Goal: Task Accomplishment & Management: Manage account settings

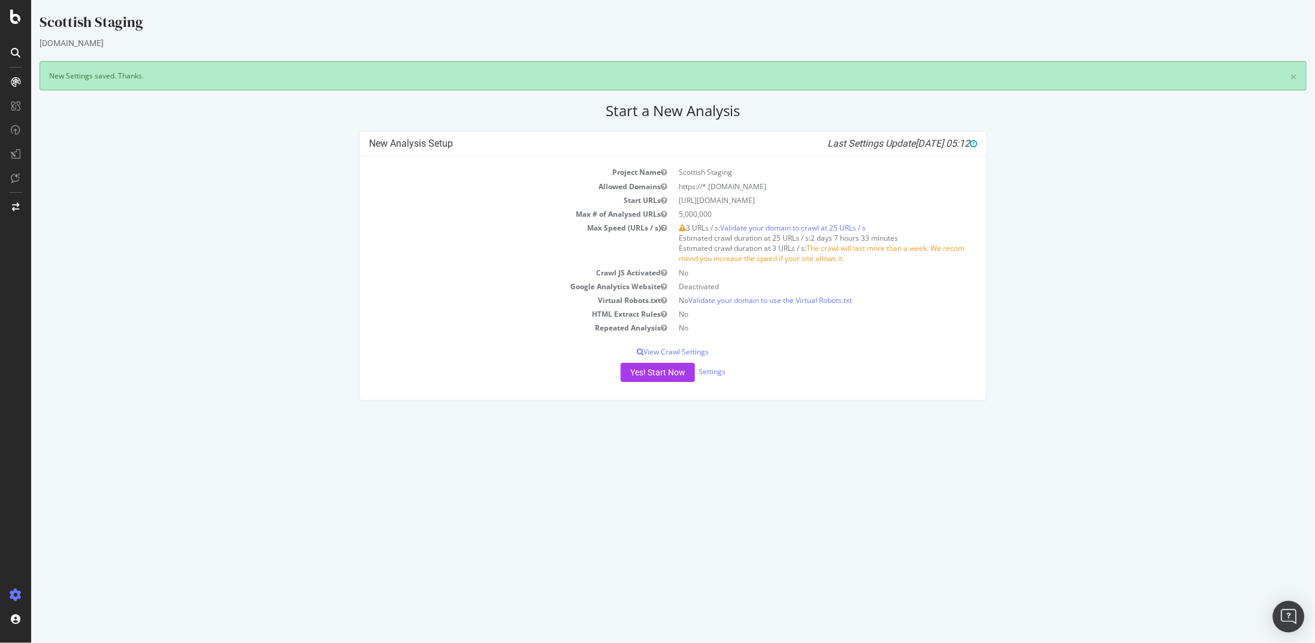
click at [1291, 612] on img "Open Intercom Messenger" at bounding box center [1289, 617] width 16 height 16
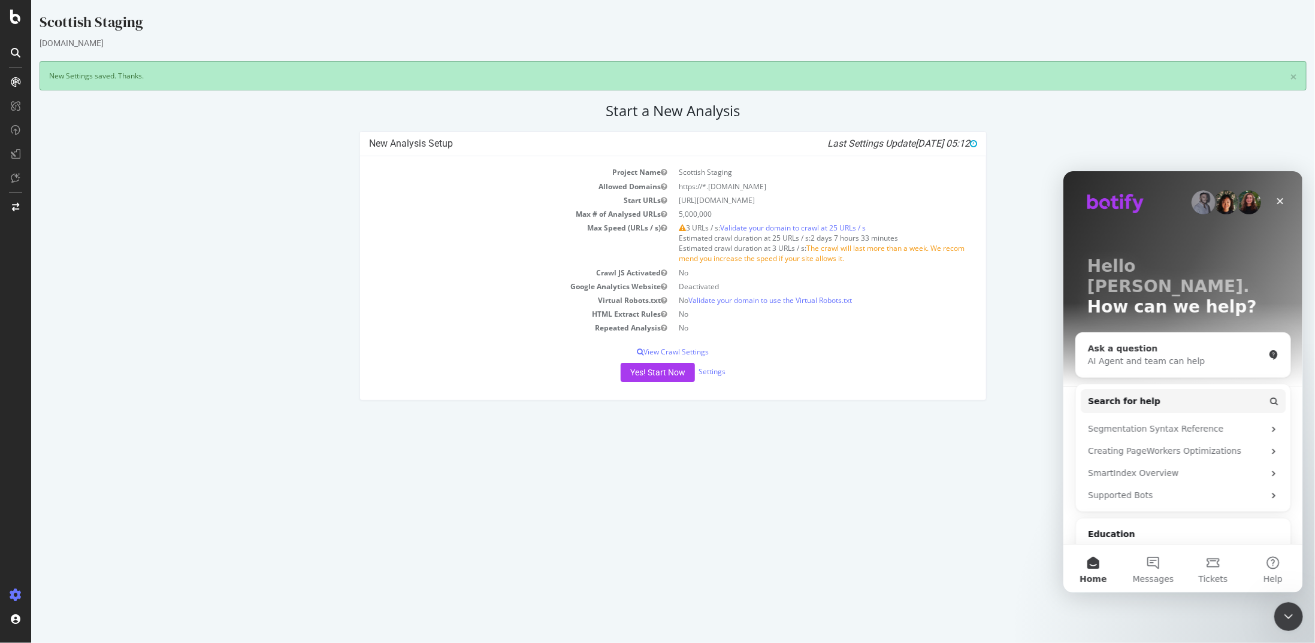
click at [1143, 355] on div "AI Agent and team can help" at bounding box center [1175, 361] width 176 height 13
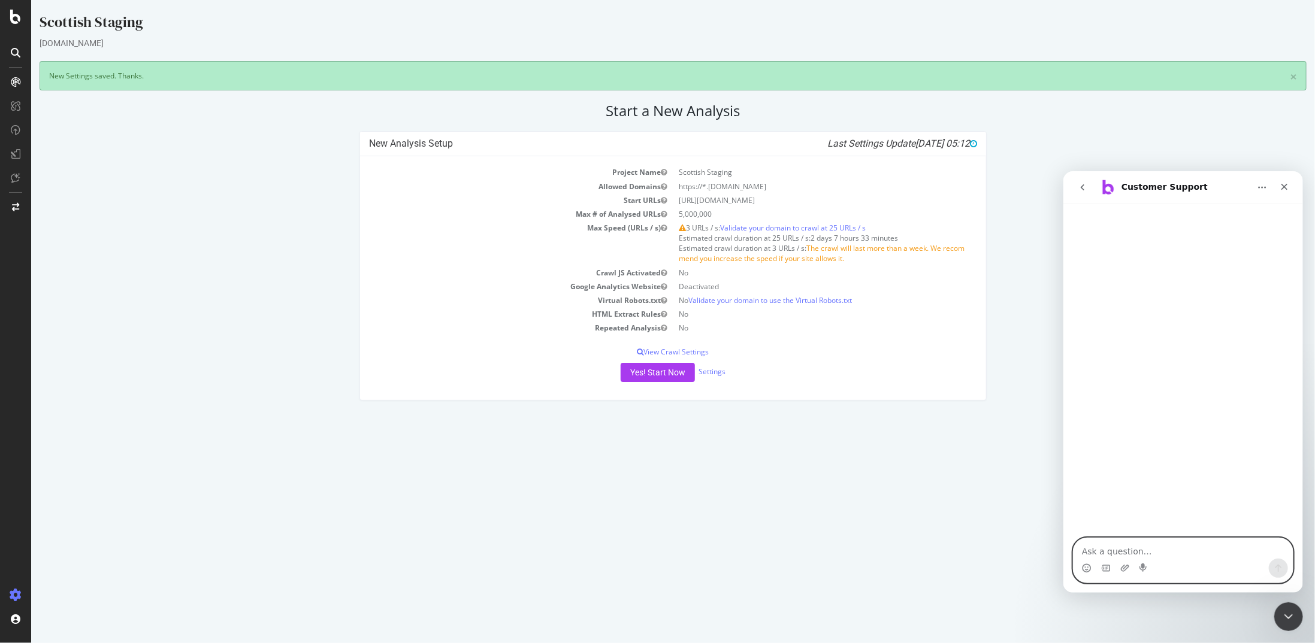
click at [1136, 554] on textarea "Ask a question…" at bounding box center [1182, 548] width 219 height 20
paste textarea "[URL][DOMAIN_NAME]"
type textarea "Valid our staging site: [URL][DOMAIN_NAME]"
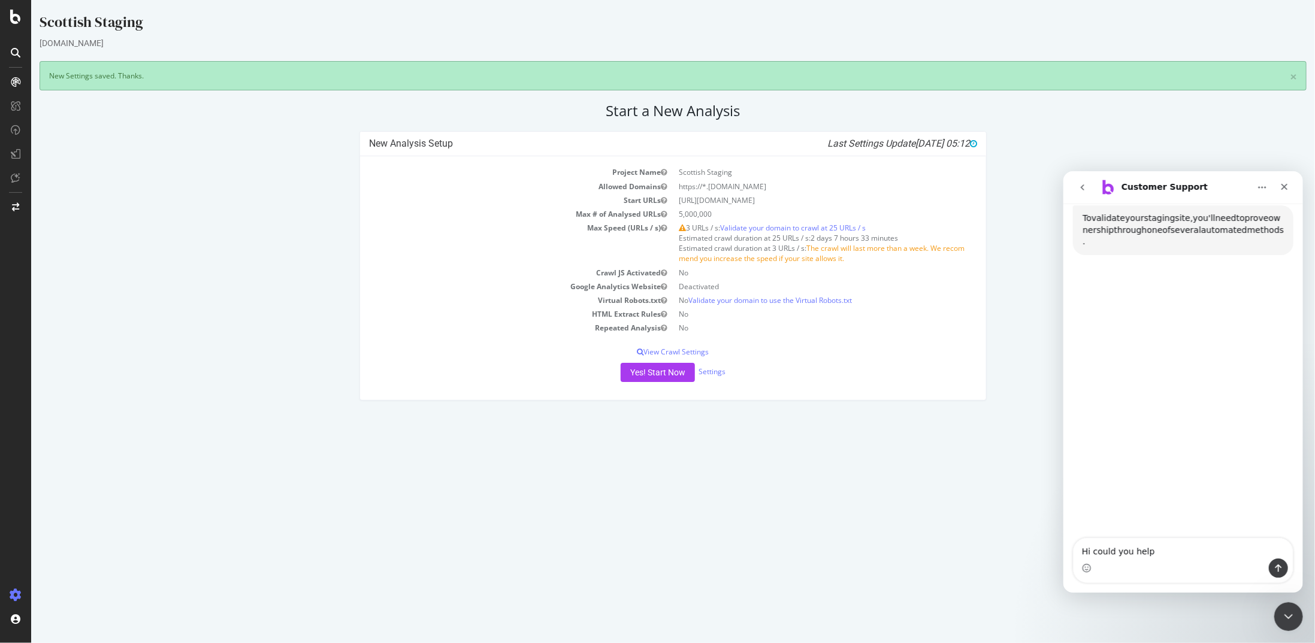
scroll to position [180, 0]
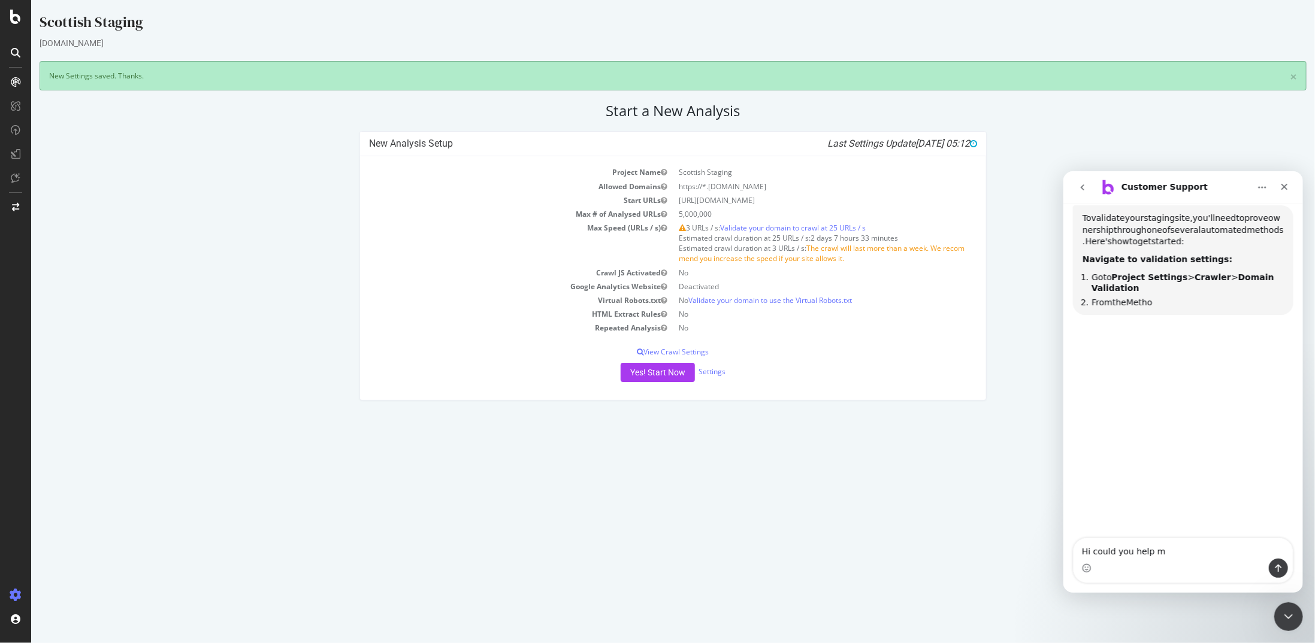
type textarea "Hi could you help me"
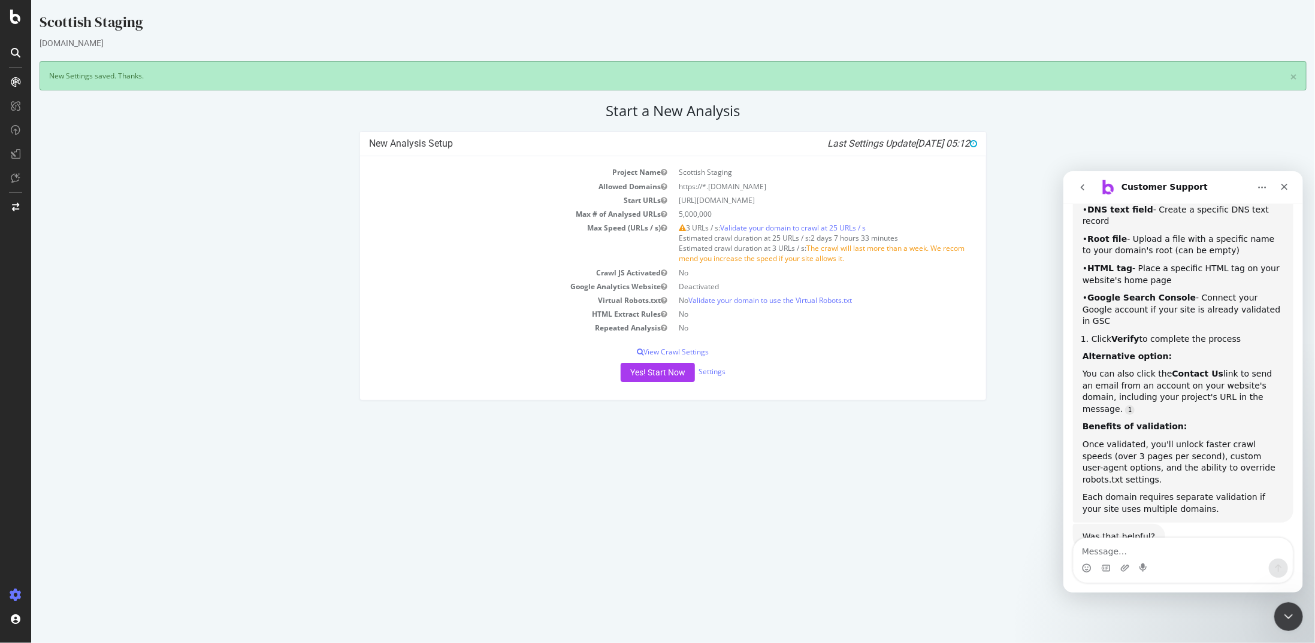
scroll to position [321, 0]
type textarea "No"
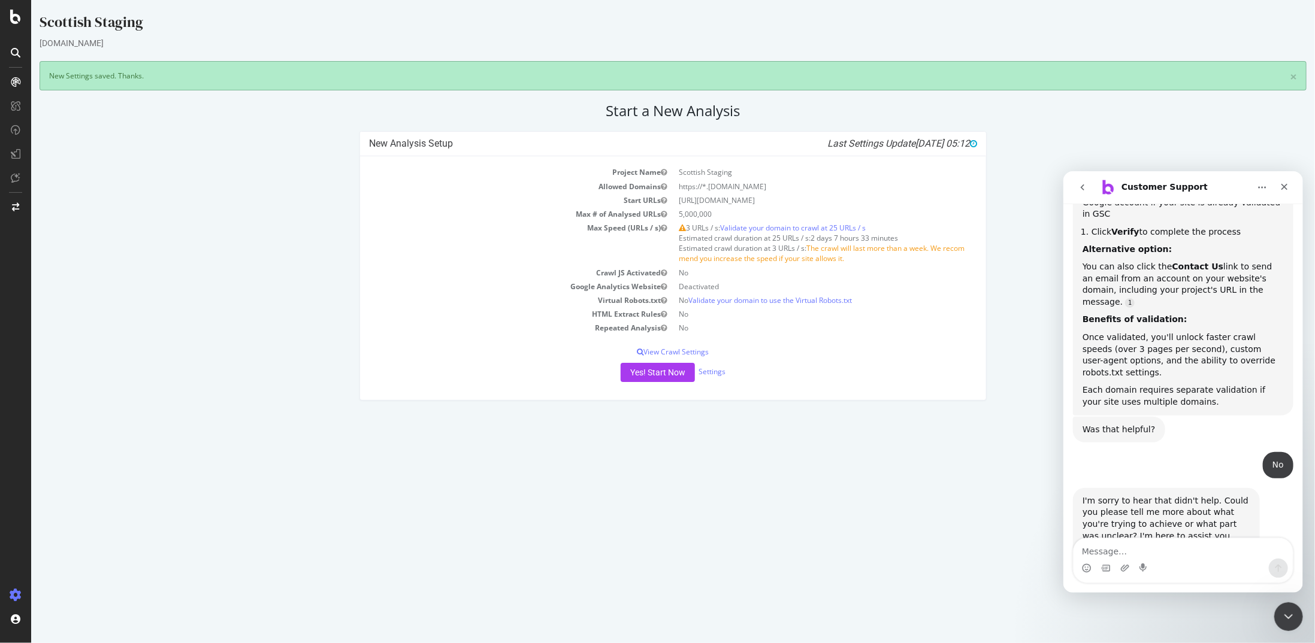
scroll to position [428, 0]
type textarea "live chat"
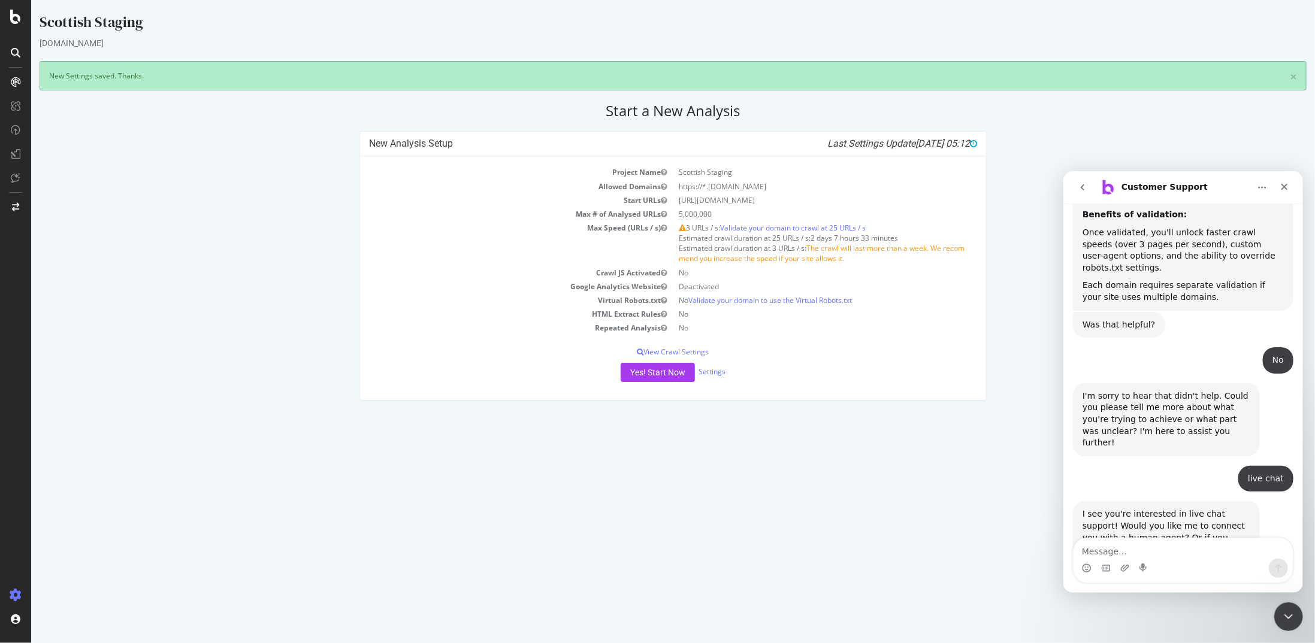
scroll to position [546, 0]
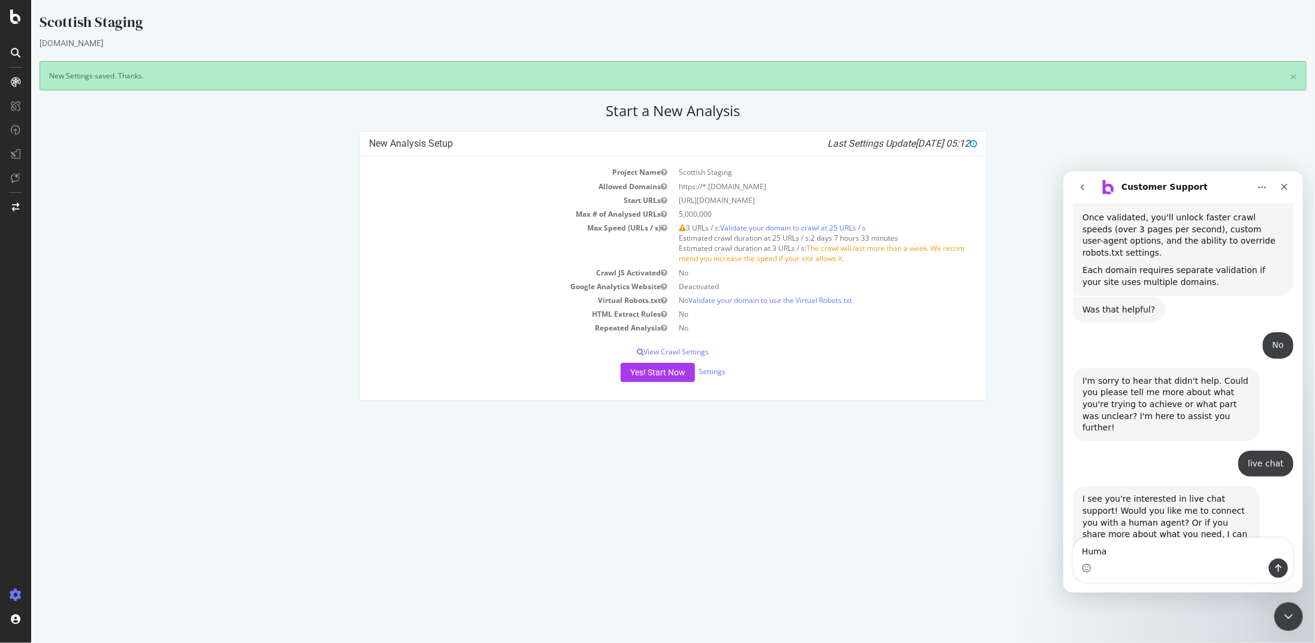
type textarea "Human"
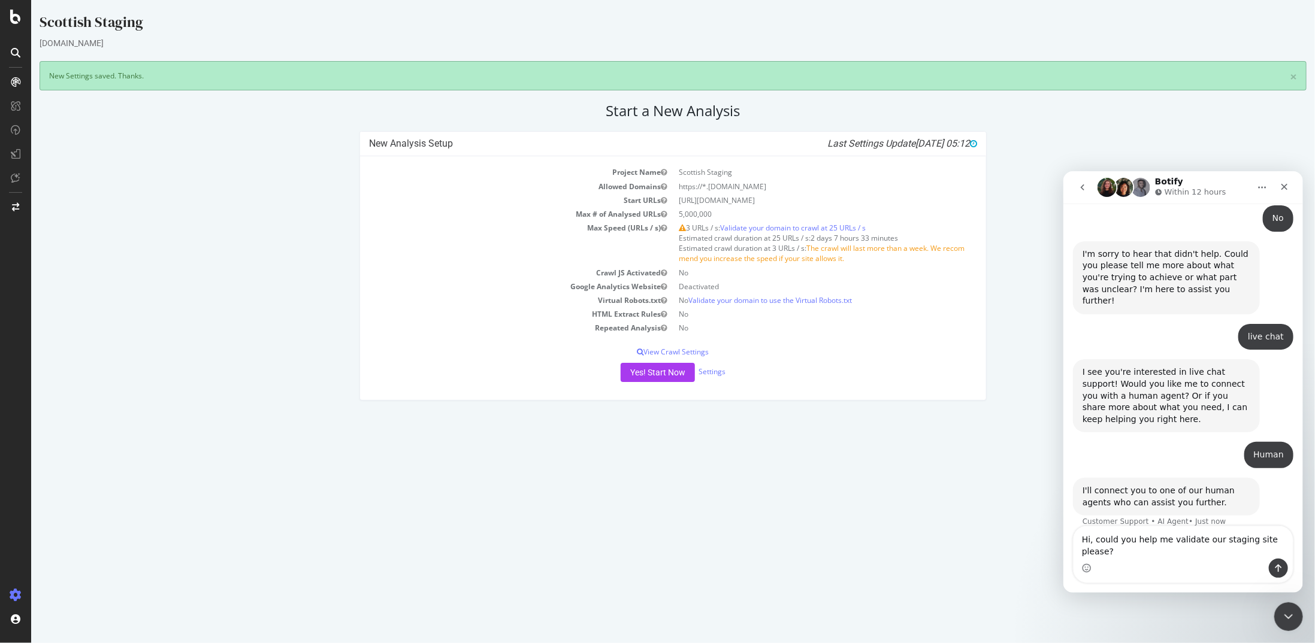
scroll to position [663, 0]
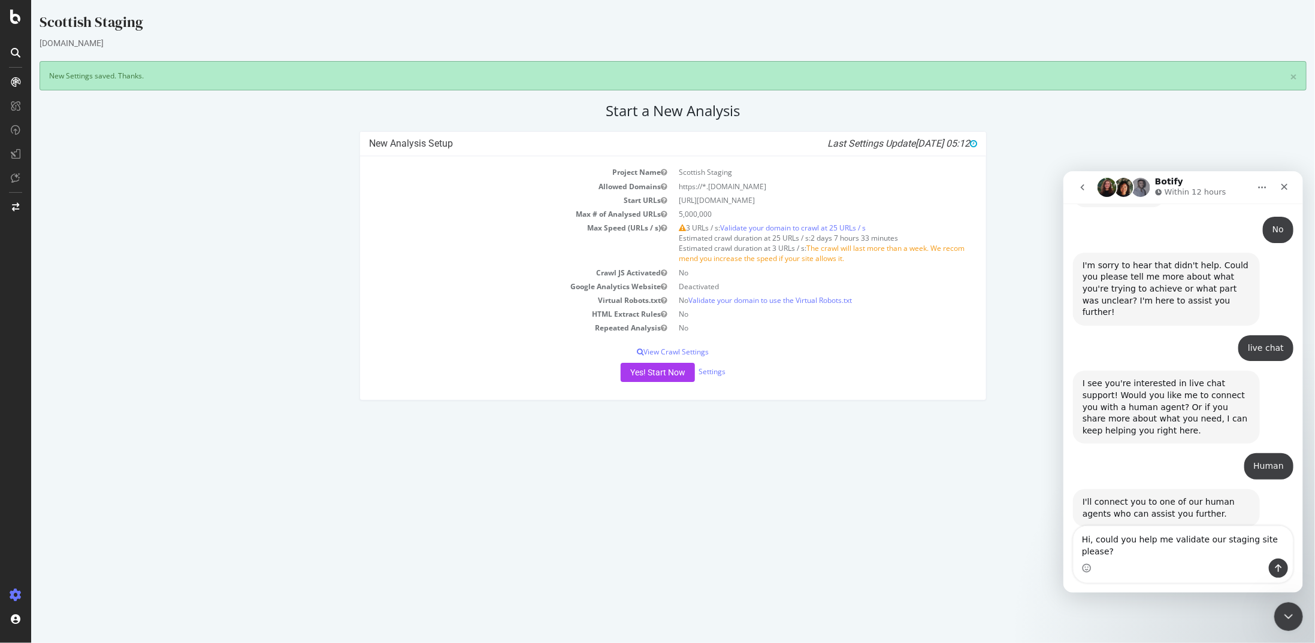
click at [1211, 554] on textarea "Hi, could you help me validate our staging site please?" at bounding box center [1182, 542] width 219 height 32
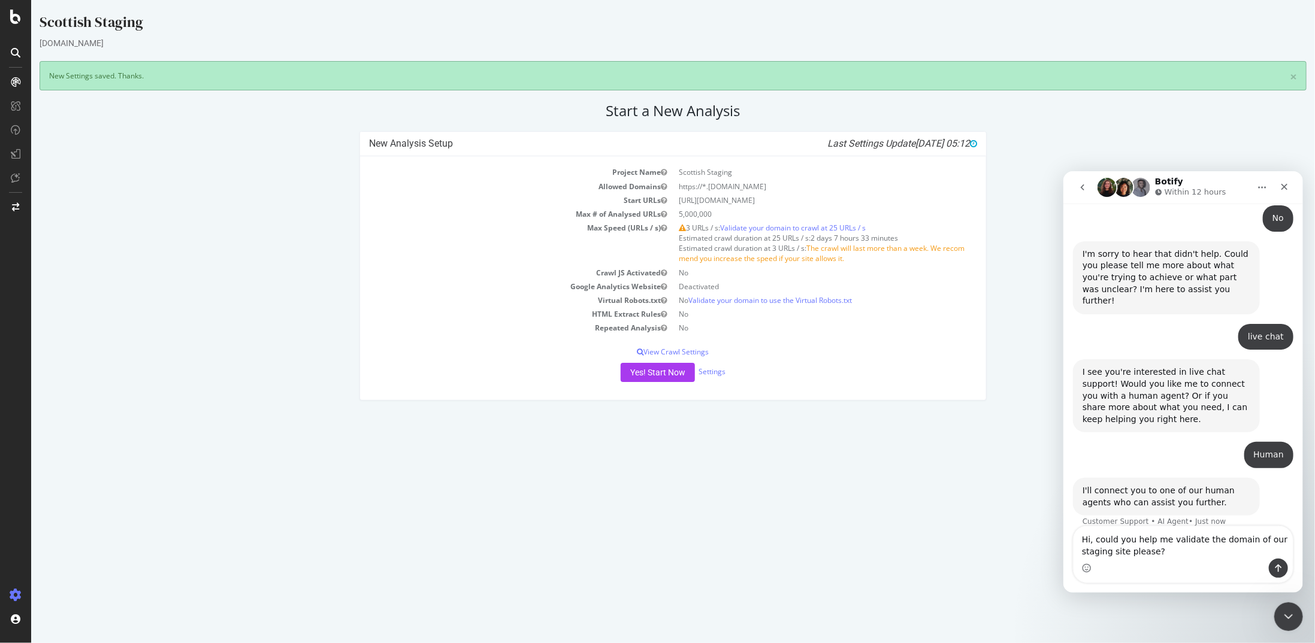
click at [1210, 550] on textarea "Hi, could you help me validate the domain of our staging site please?" at bounding box center [1182, 542] width 219 height 32
type textarea "Hi, could you help me validate the domain of our staging site please? [URL][DOM…"
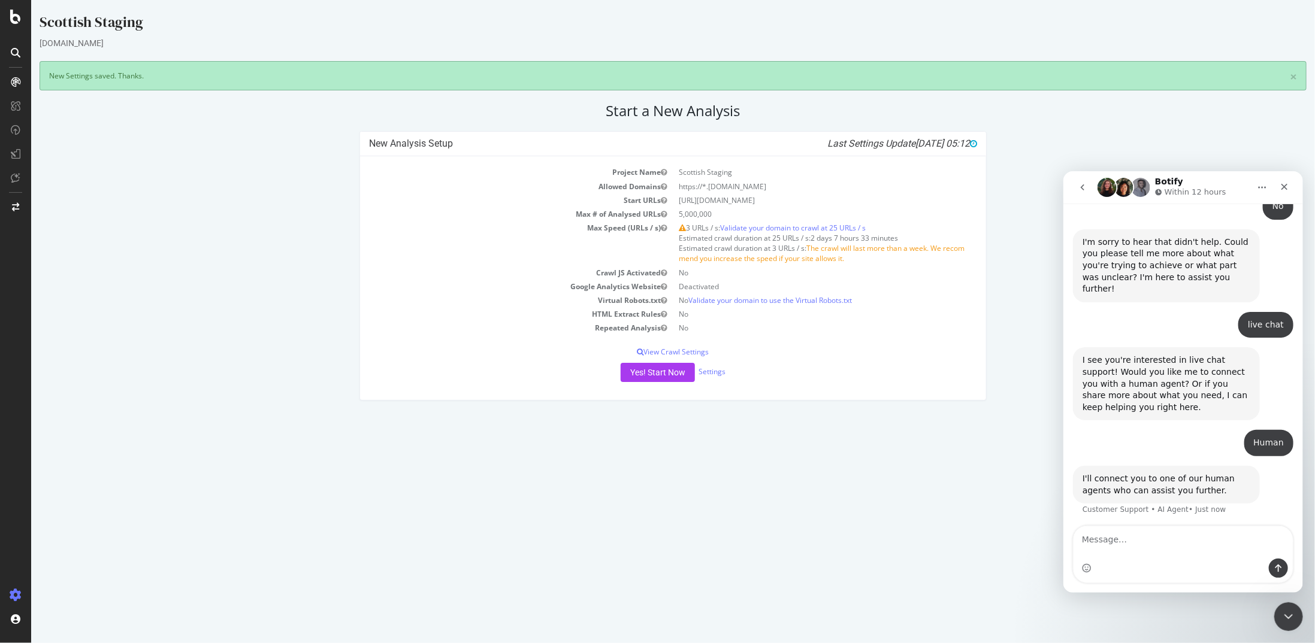
scroll to position [734, 0]
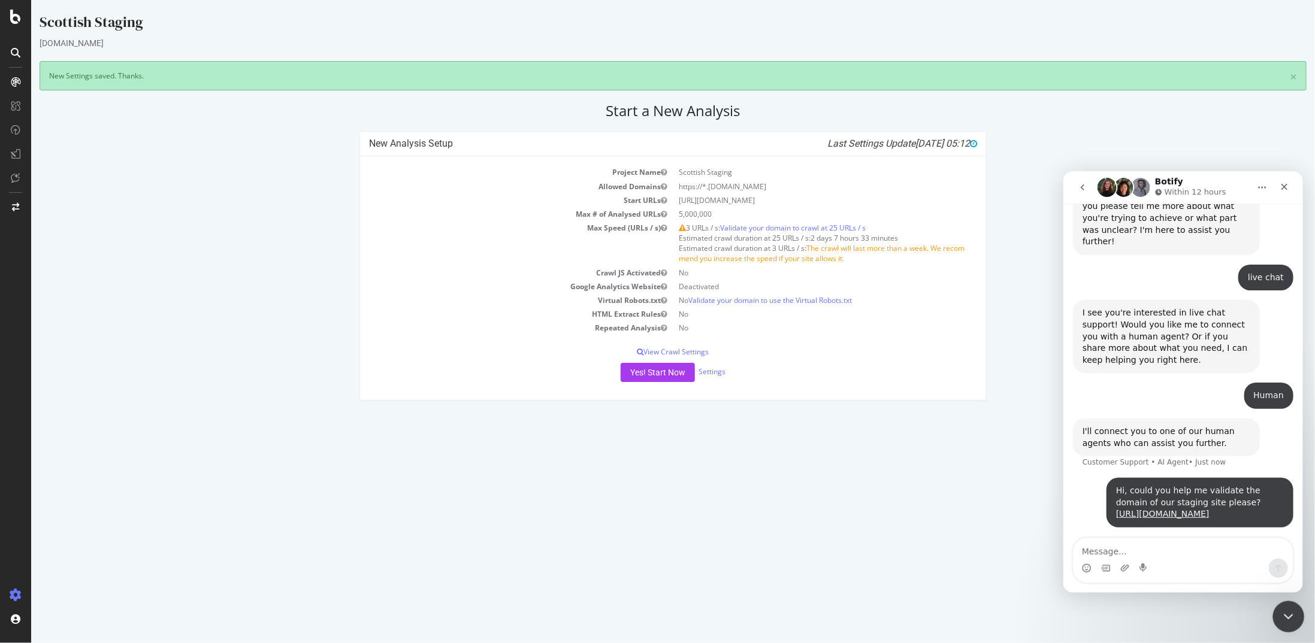
click at [1301, 627] on div at bounding box center [1289, 618] width 32 height 32
click at [1280, 612] on icon "Close Intercom Messenger" at bounding box center [1287, 615] width 14 height 14
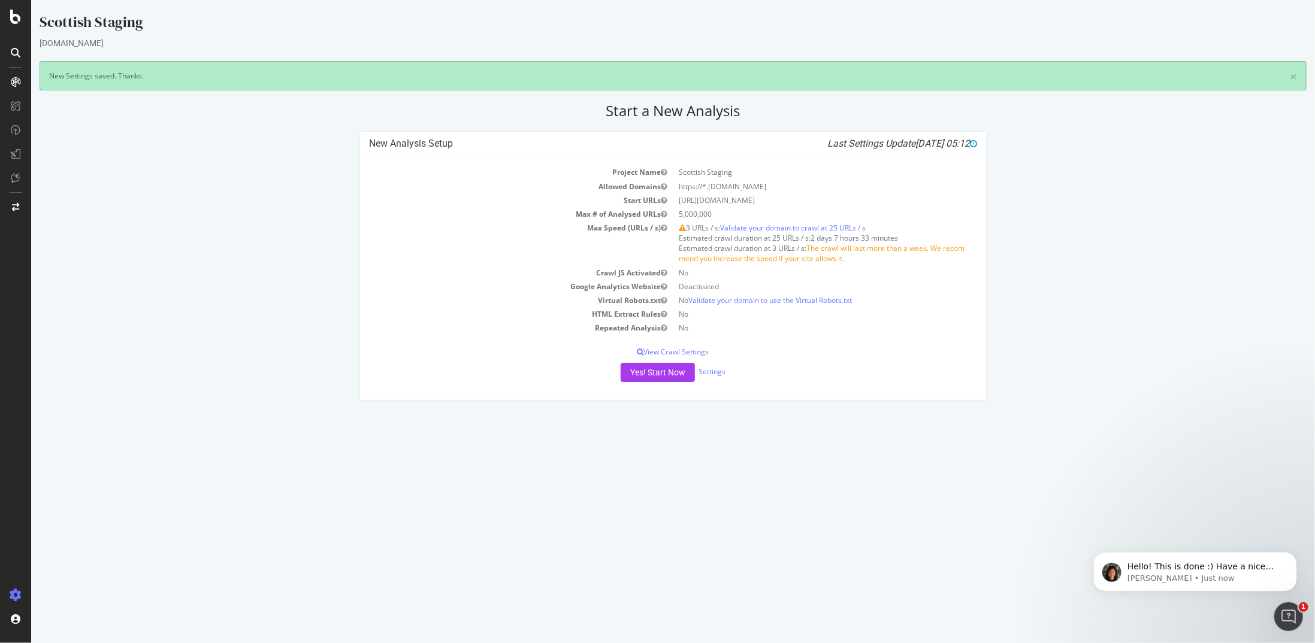
scroll to position [763, 0]
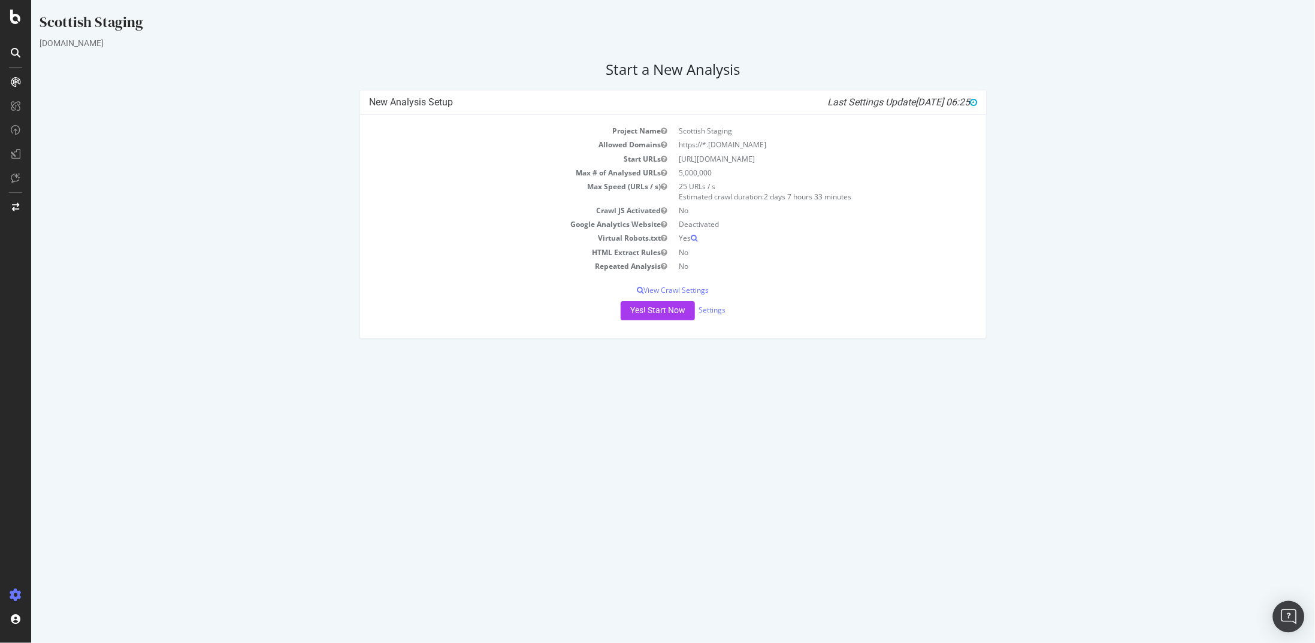
click at [1280, 622] on div "Open Intercom Messenger" at bounding box center [1289, 618] width 32 height 32
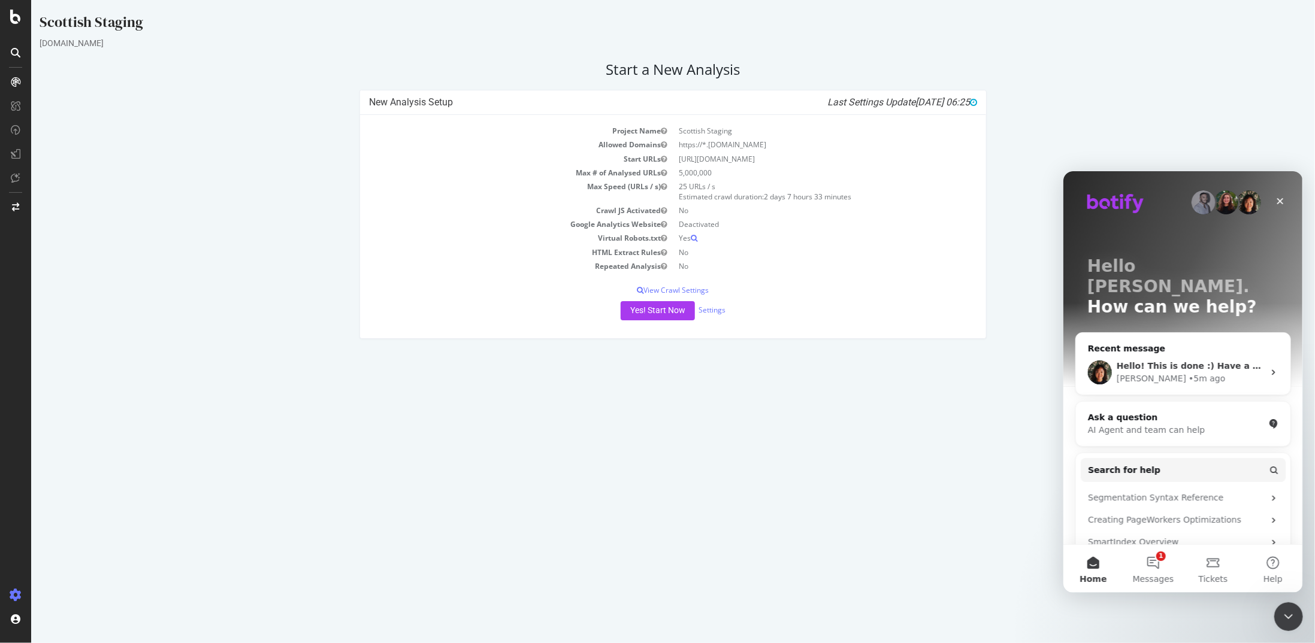
click at [1188, 372] on div "• 5m ago" at bounding box center [1206, 378] width 37 height 13
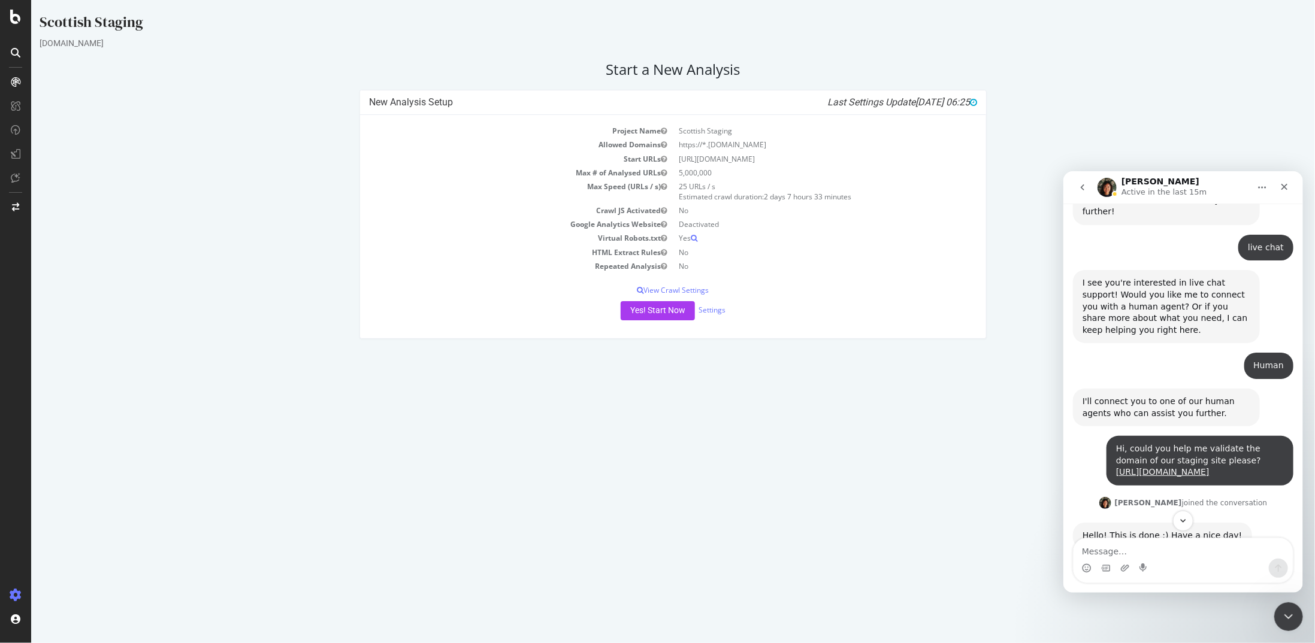
scroll to position [763, 0]
click at [1107, 552] on textarea "Message…" at bounding box center [1182, 548] width 219 height 20
type textarea "Amaing thanks Jenny for the quick turnaround"
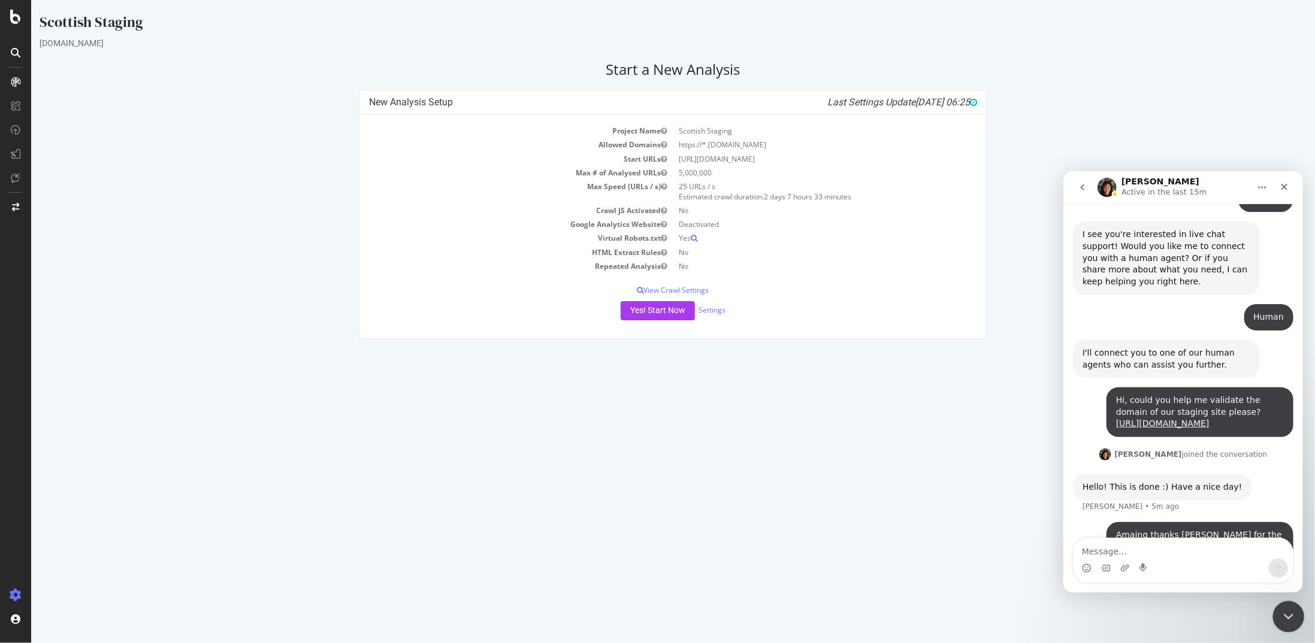
click at [1290, 622] on div "Close Intercom Messenger" at bounding box center [1287, 615] width 29 height 29
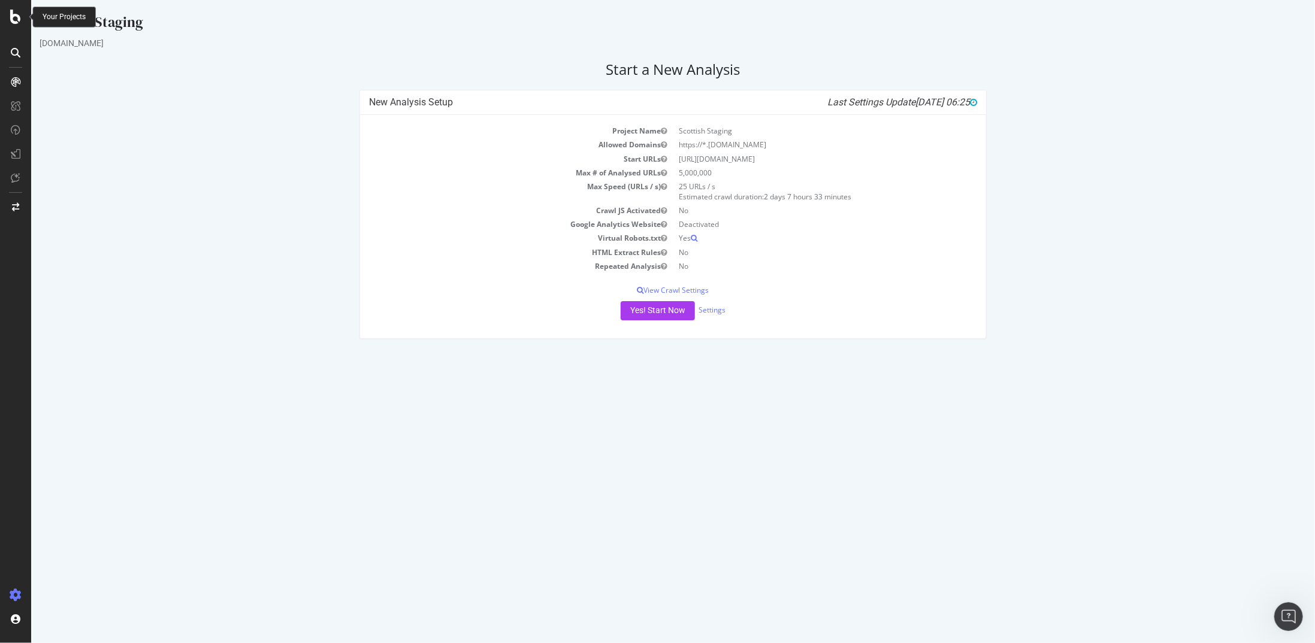
click at [12, 19] on icon at bounding box center [15, 17] width 11 height 14
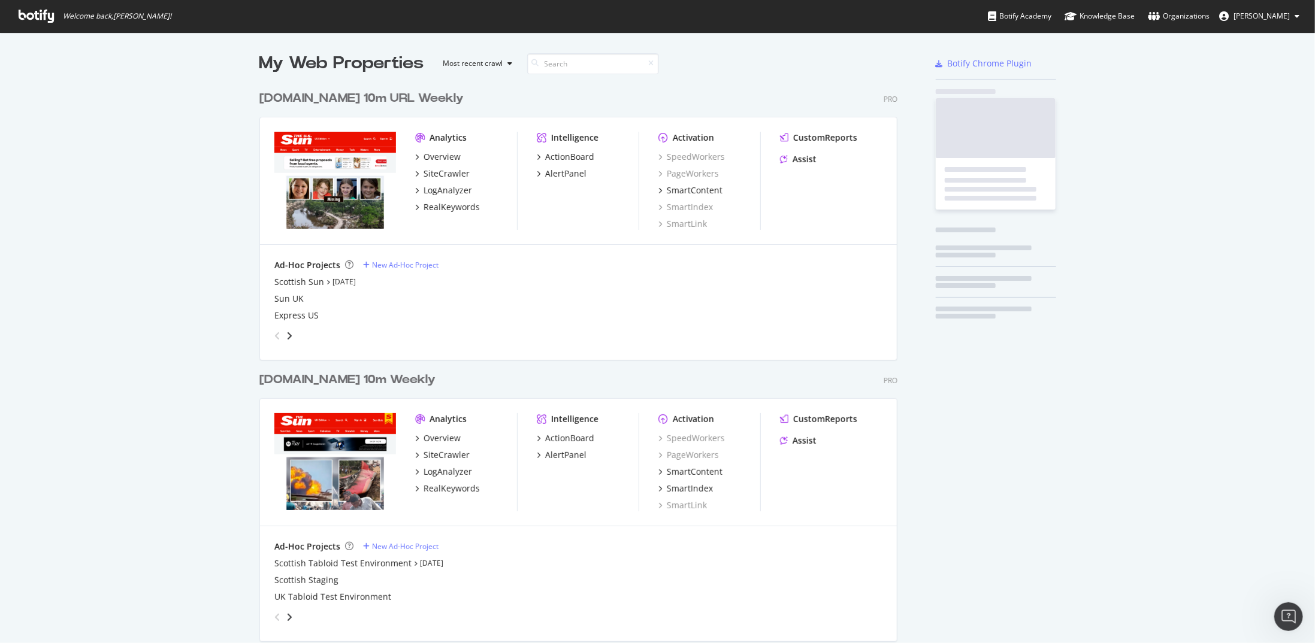
scroll to position [634, 1297]
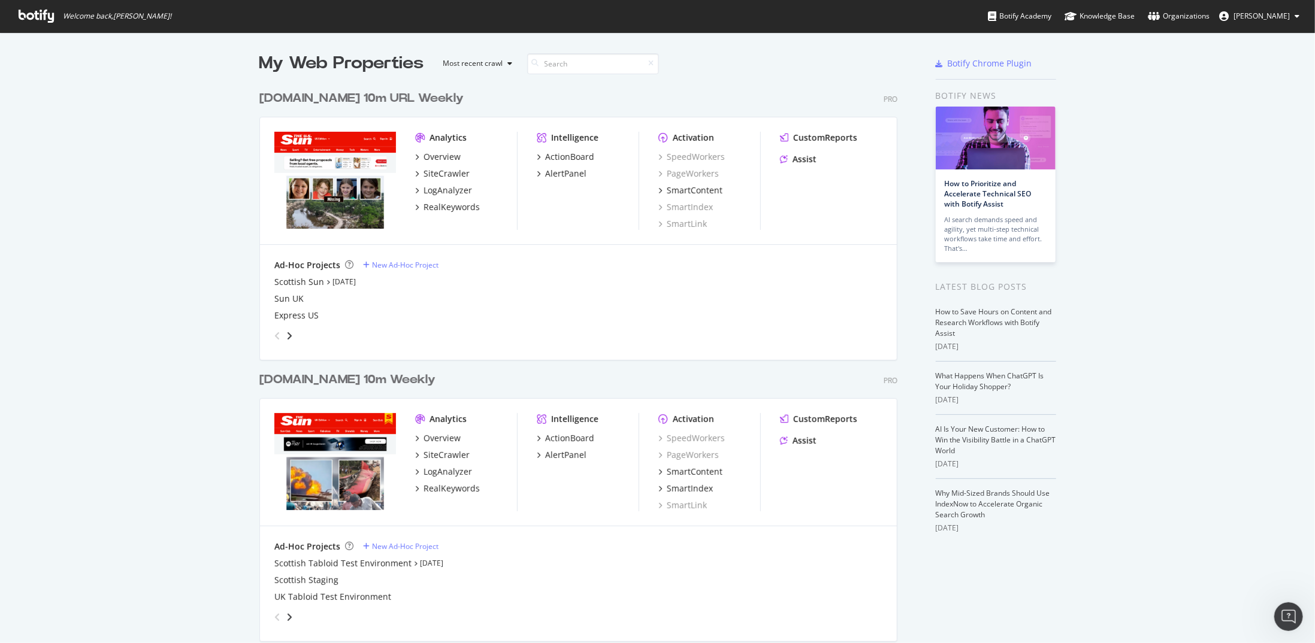
click at [283, 374] on div "TheSun.co.uk 10m Weekly" at bounding box center [347, 379] width 176 height 17
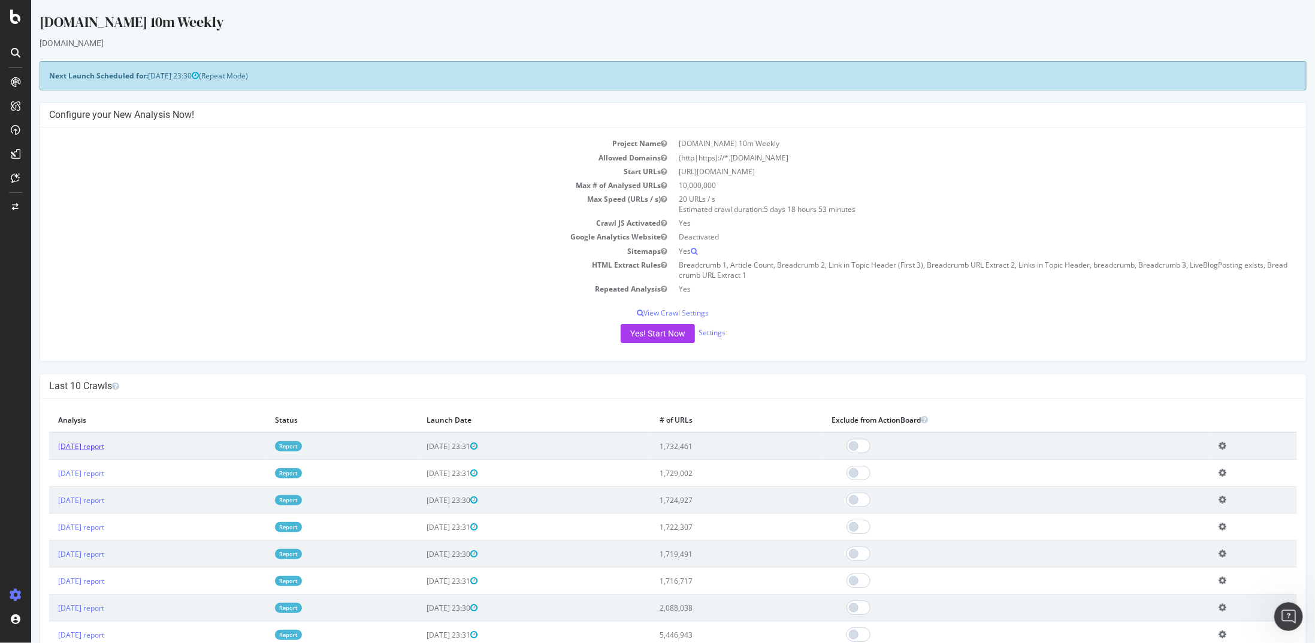
click at [92, 447] on link "2025 Sep. 7th report" at bounding box center [81, 447] width 46 height 10
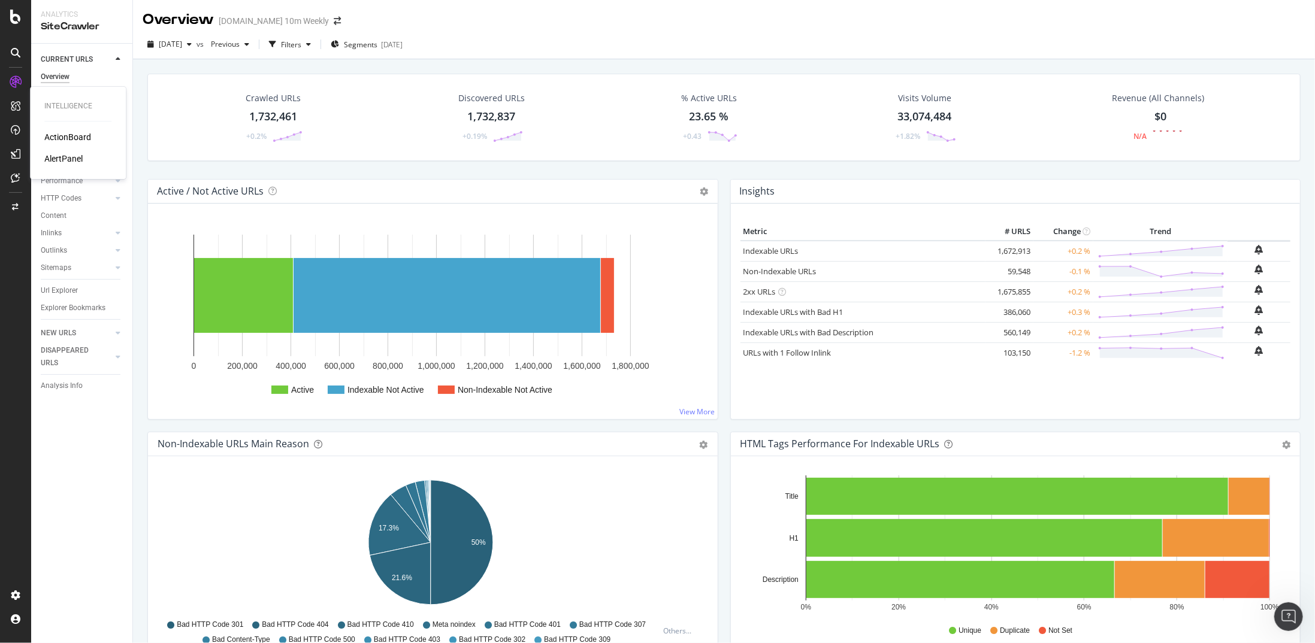
click at [71, 159] on div "AlertPanel" at bounding box center [63, 159] width 38 height 12
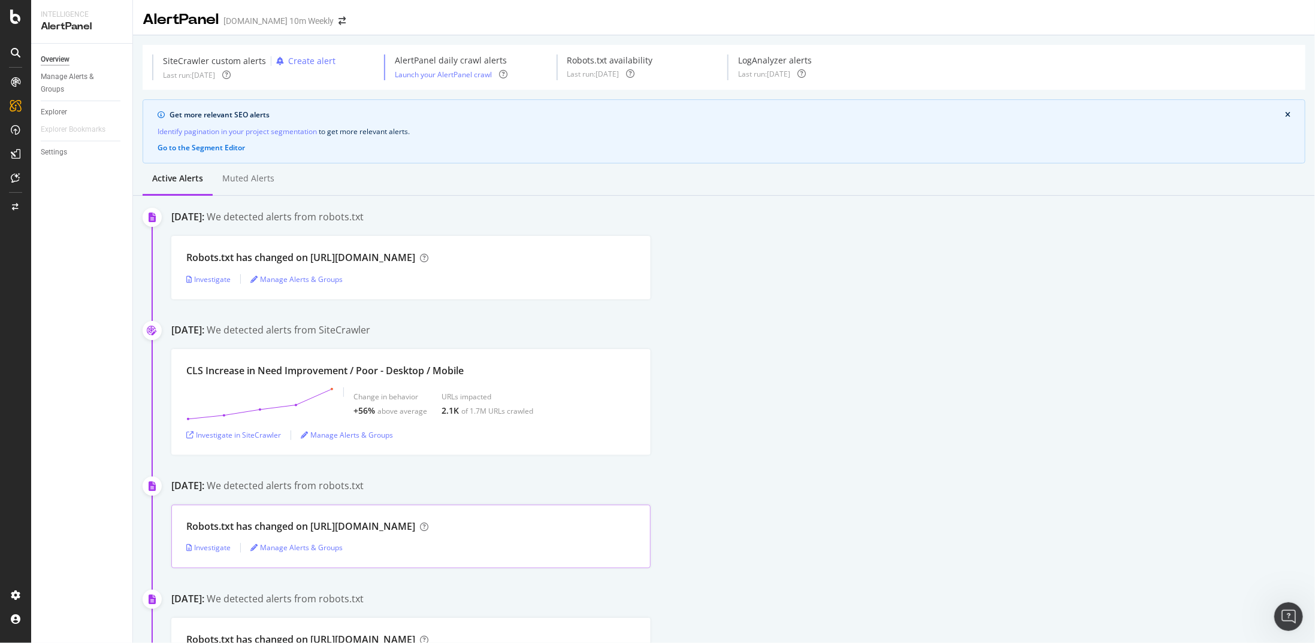
drag, startPoint x: 313, startPoint y: 525, endPoint x: 427, endPoint y: 525, distance: 113.8
click at [415, 525] on div "Robots.txt has changed on https://join.thesun.co.uk/" at bounding box center [300, 527] width 229 height 14
copy div "https://join.thesun.co.uk/"
click at [17, 17] on icon at bounding box center [15, 17] width 11 height 14
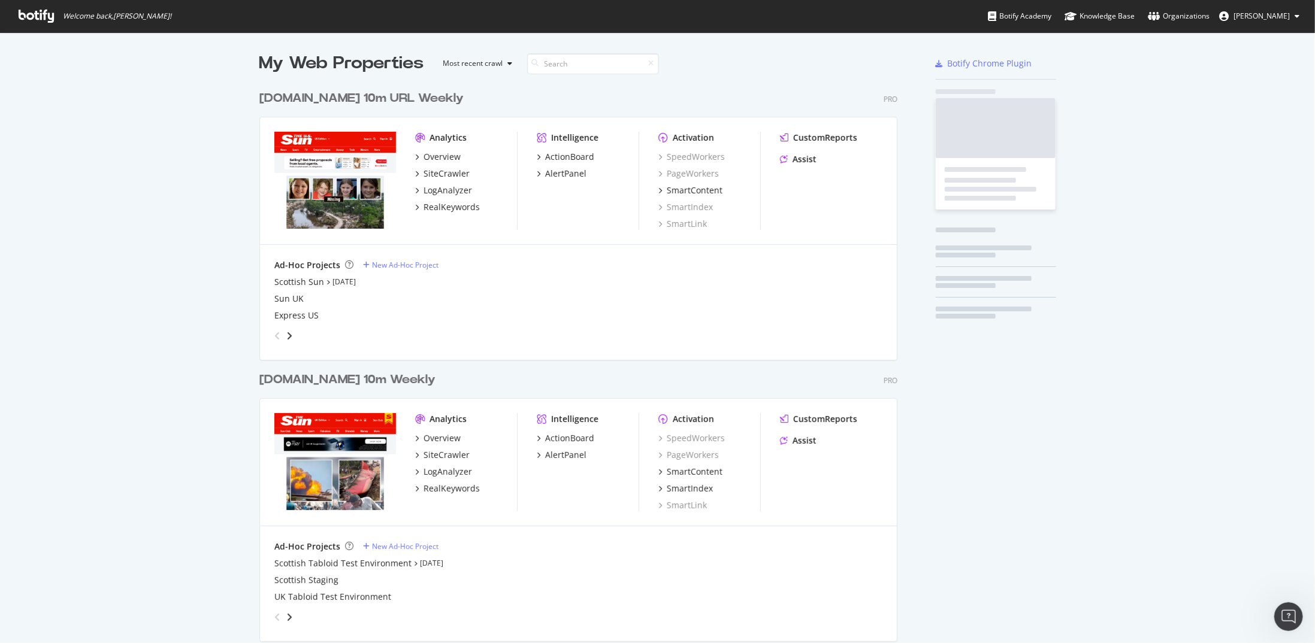
scroll to position [634, 1297]
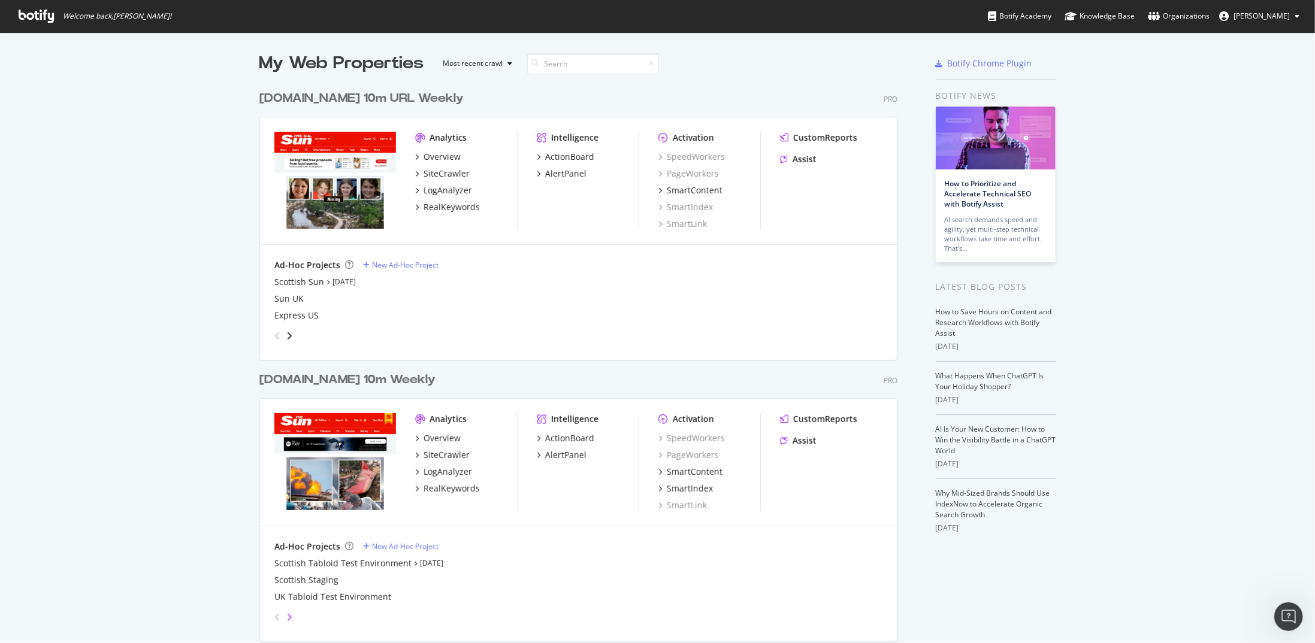
click at [286, 613] on icon "angle-right" at bounding box center [289, 618] width 6 height 10
click at [270, 613] on div "angle-left" at bounding box center [278, 617] width 16 height 19
click at [288, 612] on div "grid" at bounding box center [576, 615] width 613 height 24
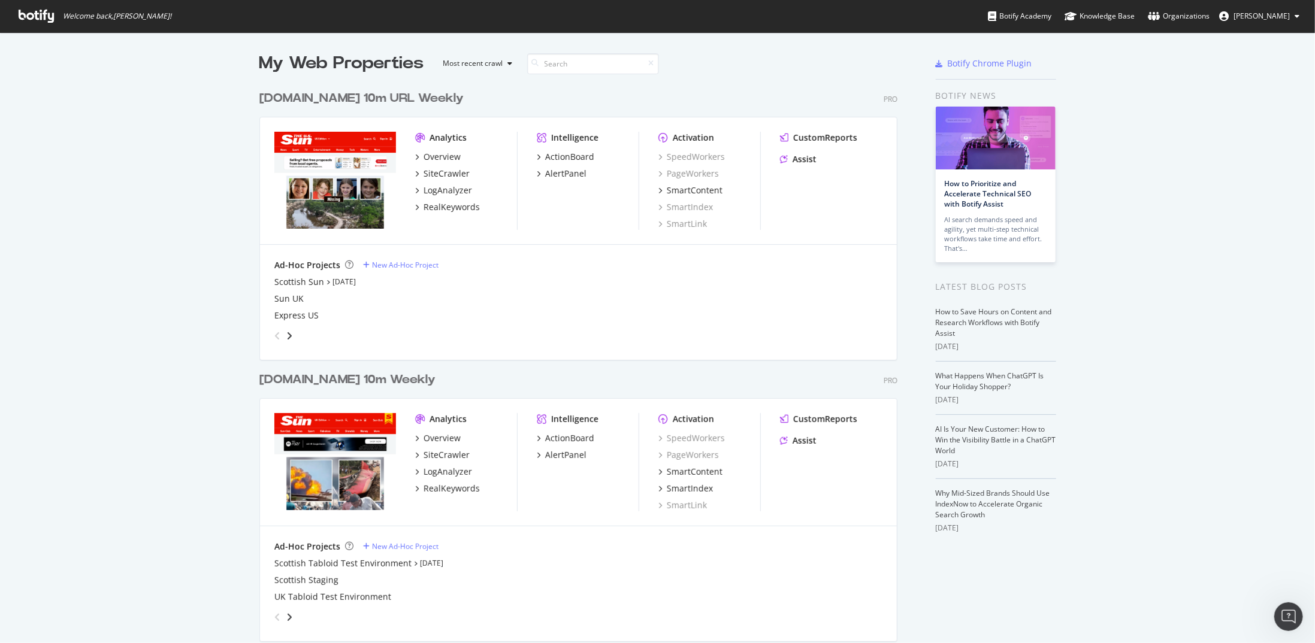
click at [288, 614] on div "grid" at bounding box center [576, 615] width 613 height 24
click at [288, 619] on div "angle-right" at bounding box center [289, 618] width 8 height 12
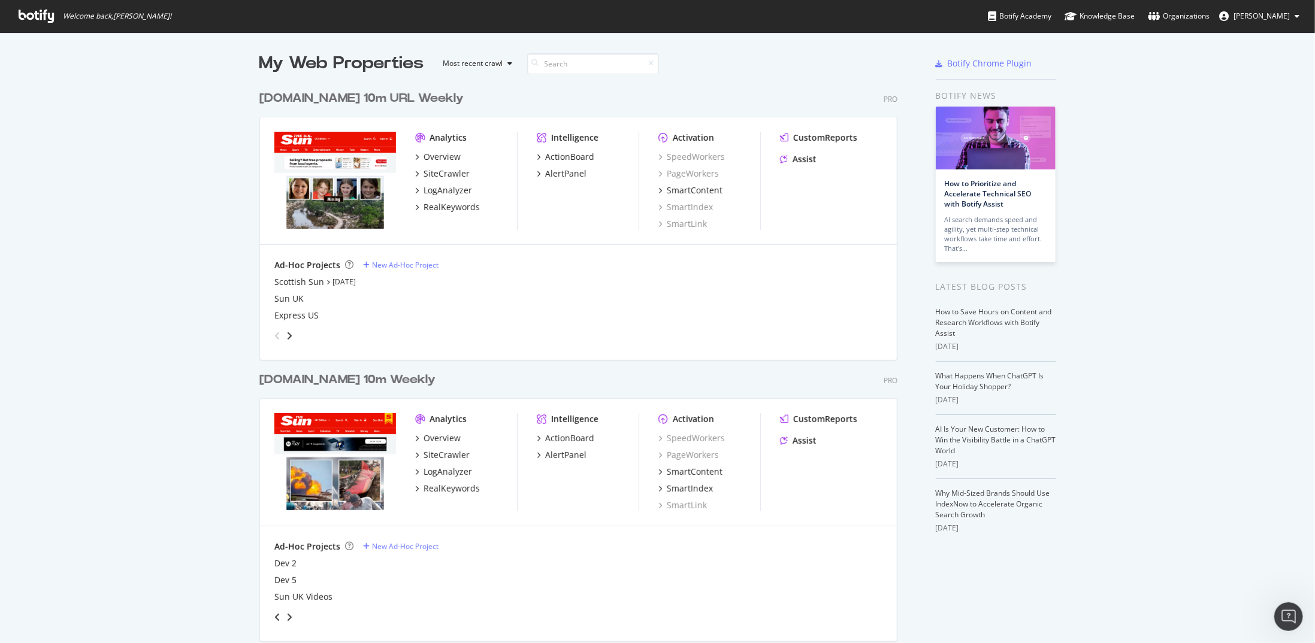
click at [288, 619] on div "angle-right" at bounding box center [289, 618] width 8 height 12
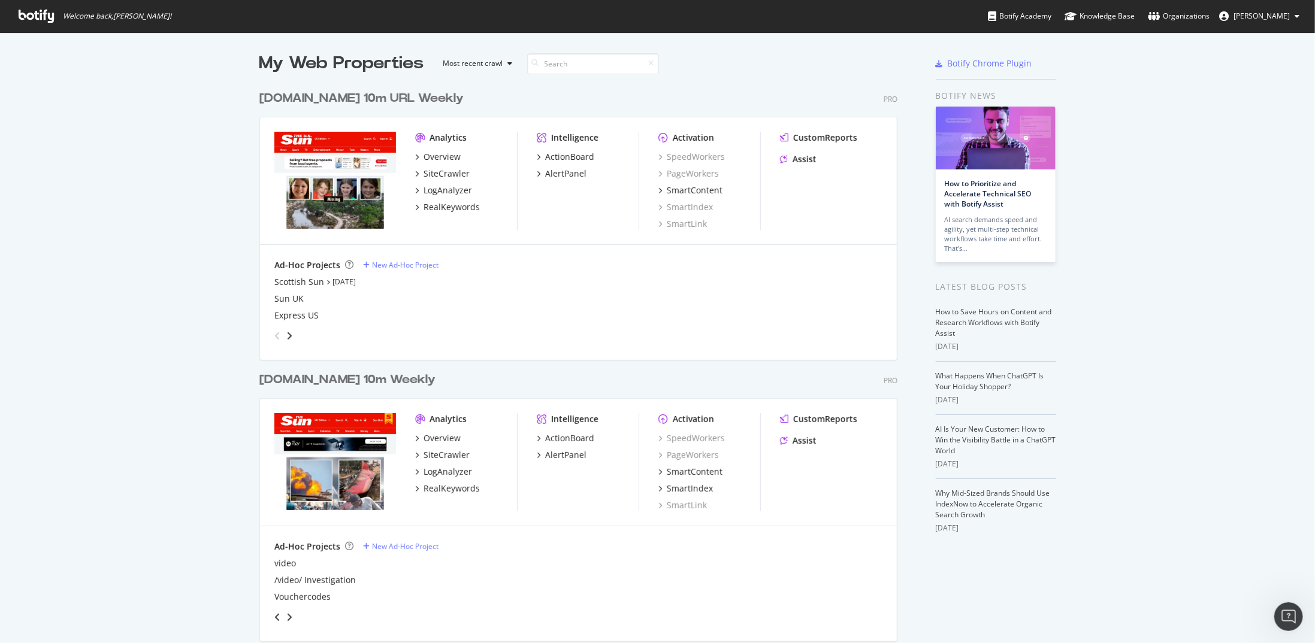
click at [288, 619] on div "angle-right" at bounding box center [289, 618] width 8 height 12
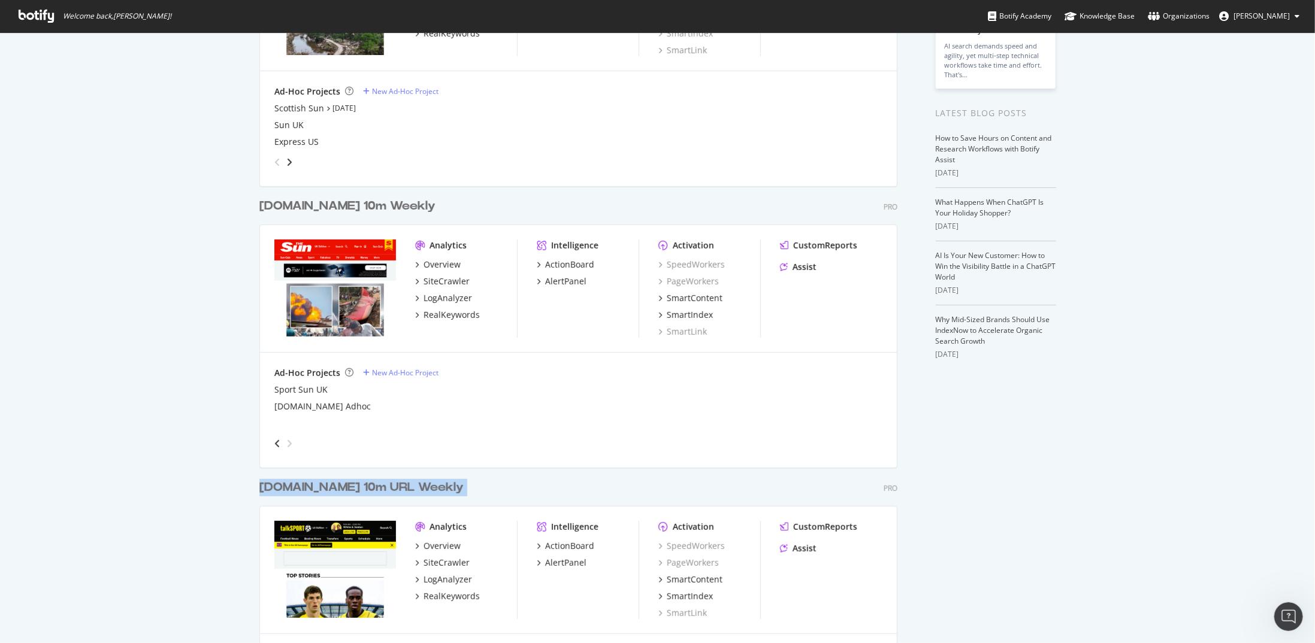
scroll to position [180, 0]
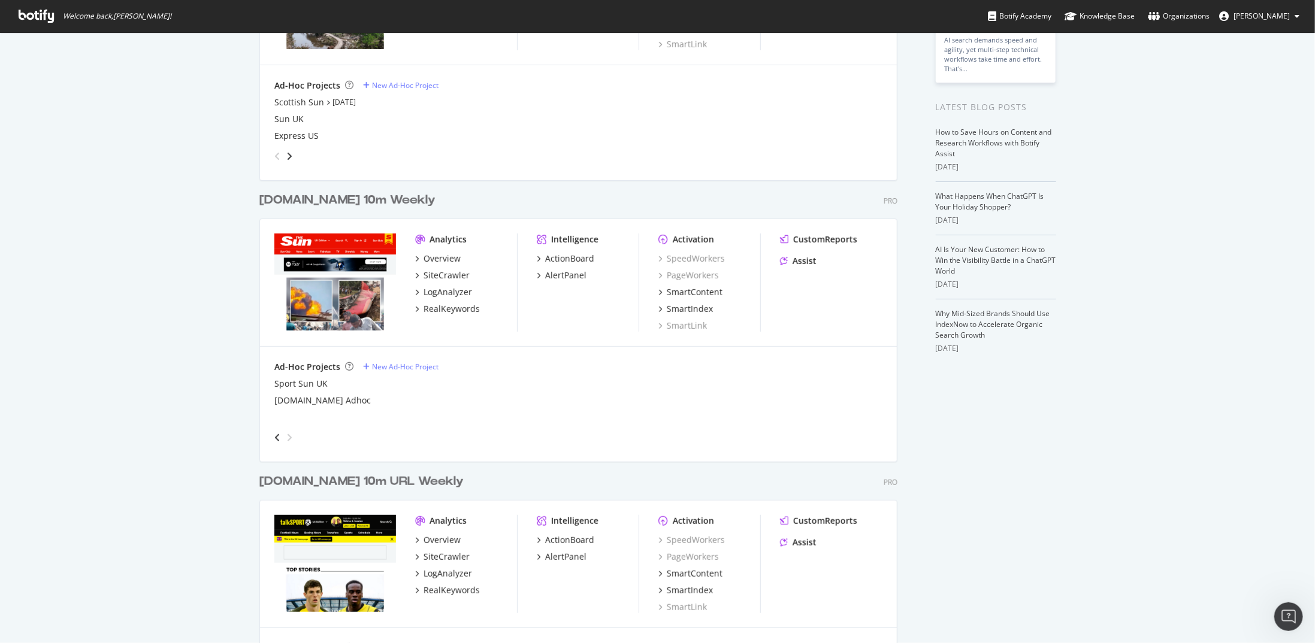
click at [270, 431] on div "angle-left" at bounding box center [278, 437] width 16 height 19
click at [237, 432] on div "My Web Properties Most recent crawl The-Sun.com 10m URL Weekly Pro Analytics Ov…" at bounding box center [657, 552] width 1315 height 1398
click at [274, 433] on icon "angle-left" at bounding box center [277, 438] width 6 height 10
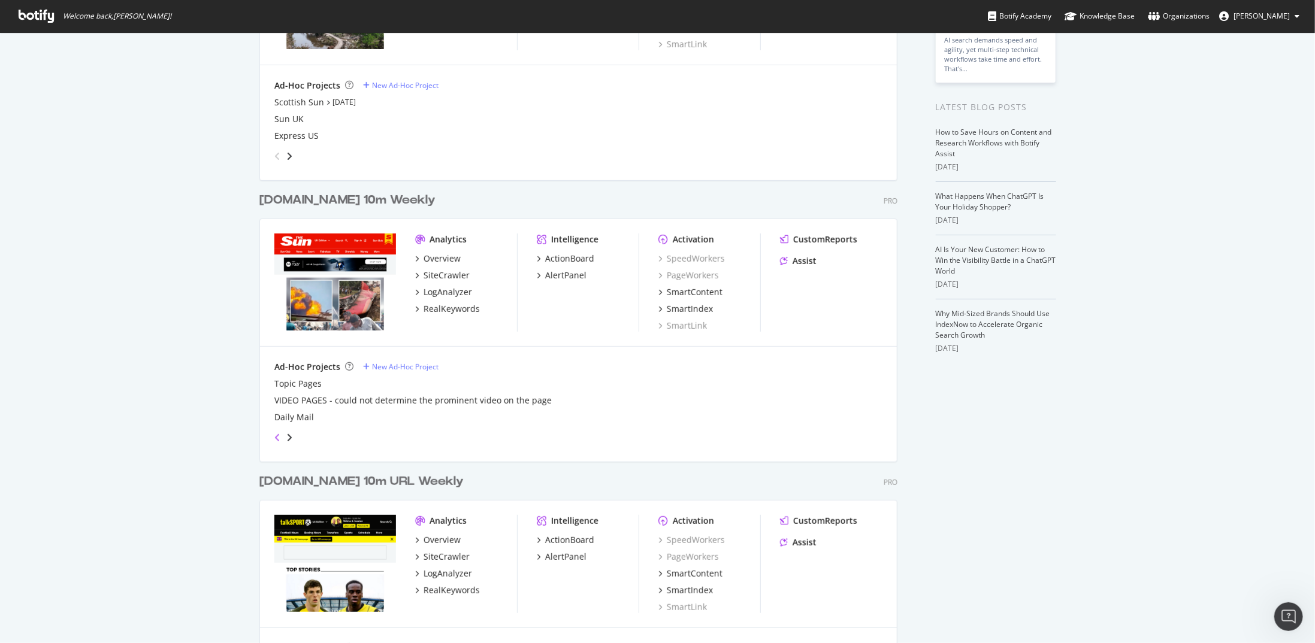
click at [274, 433] on icon "angle-left" at bounding box center [277, 438] width 6 height 10
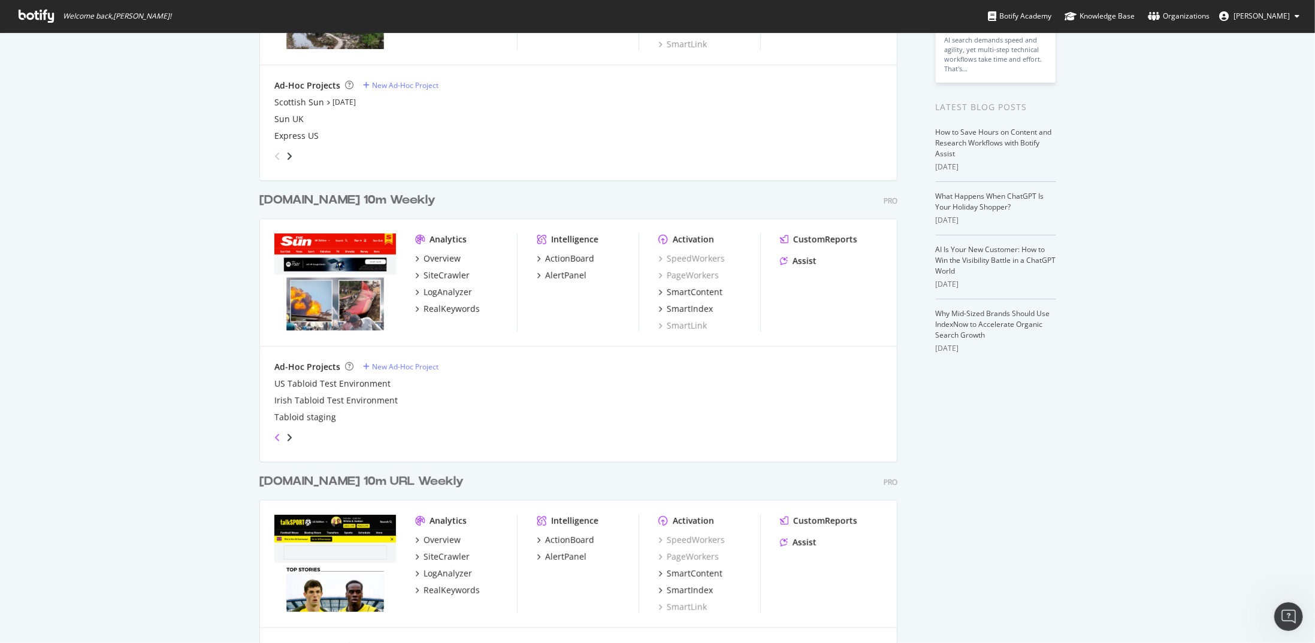
click at [274, 433] on icon "angle-left" at bounding box center [277, 438] width 6 height 10
click at [1298, 612] on div "Open Intercom Messenger" at bounding box center [1287, 616] width 40 height 40
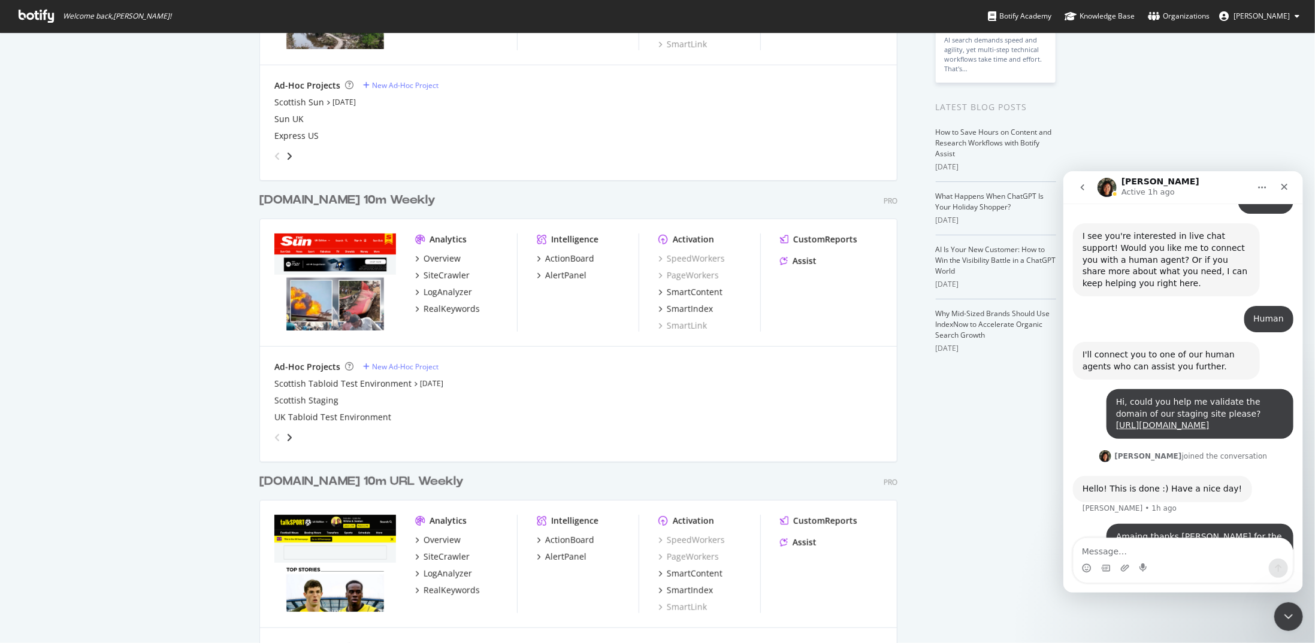
scroll to position [811, 0]
click at [1140, 419] on link "[URL][DOMAIN_NAME]" at bounding box center [1162, 424] width 93 height 10
click at [344, 385] on div "Scottish Tabloid Test Environment" at bounding box center [342, 384] width 137 height 12
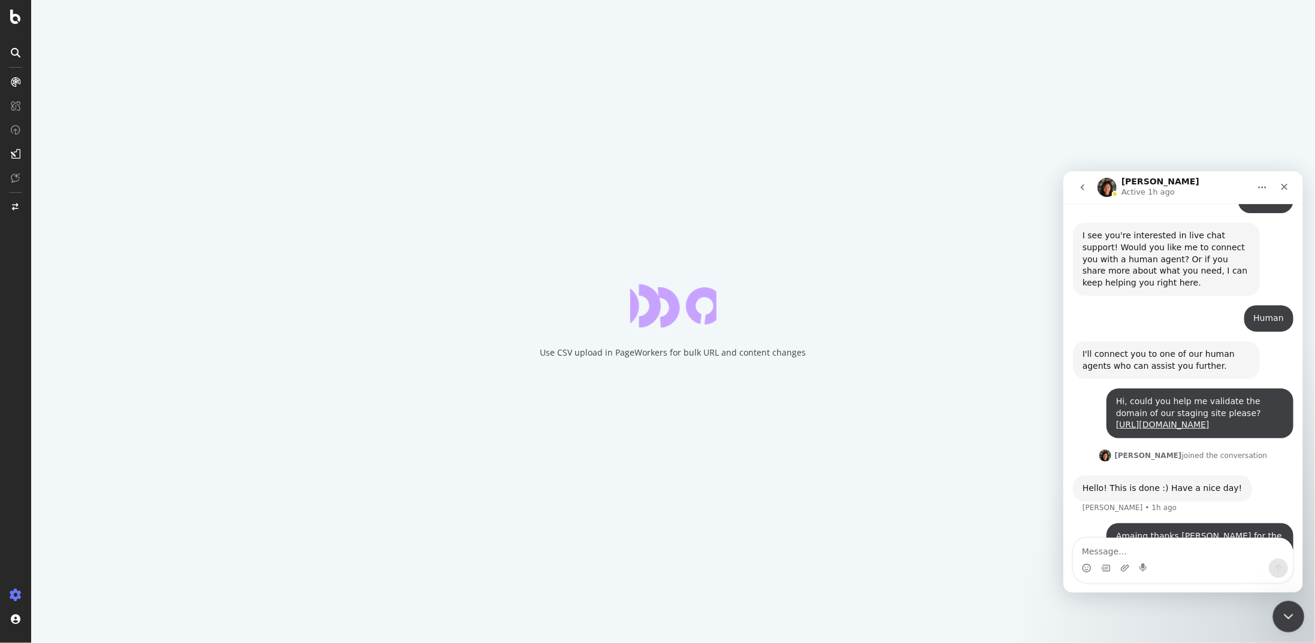
click at [1284, 616] on icon "Close Intercom Messenger" at bounding box center [1287, 615] width 14 height 14
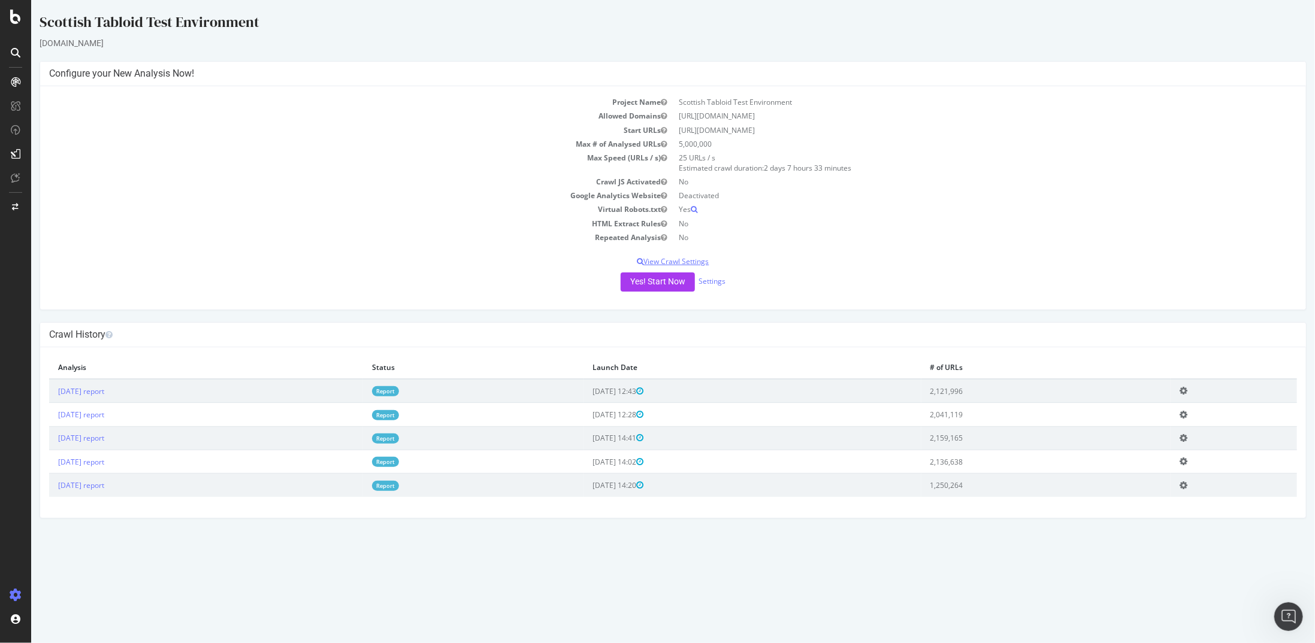
click at [693, 259] on p "View Crawl Settings" at bounding box center [673, 261] width 1248 height 10
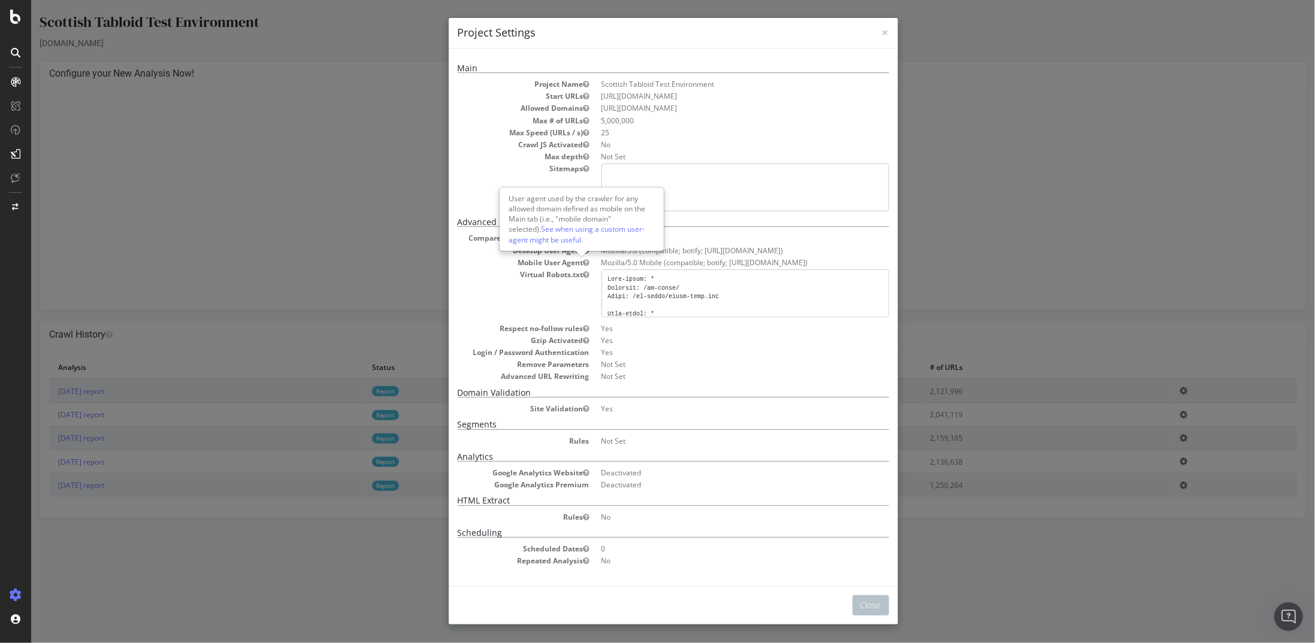
drag, startPoint x: 175, startPoint y: 269, endPoint x: 463, endPoint y: 240, distance: 289.7
click at [177, 267] on div "× Close Project Settings Main Project Name Scottish Tabloid Test Environment St…" at bounding box center [673, 321] width 1284 height 643
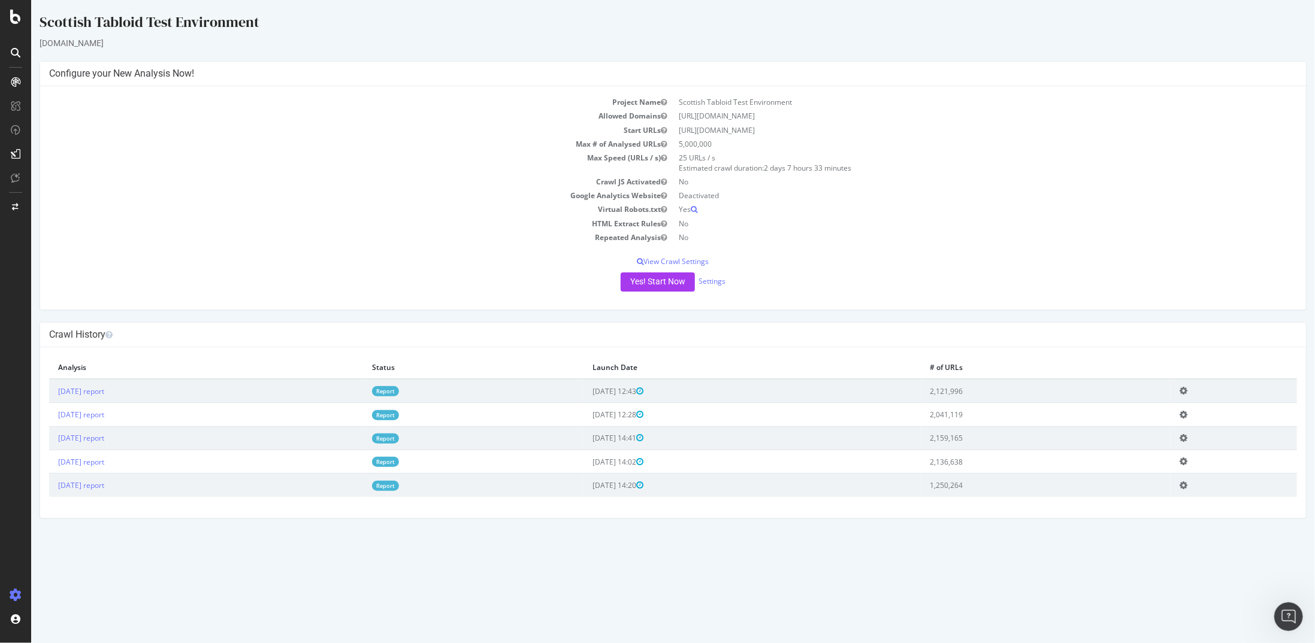
click at [709, 274] on div "Yes! Start Now Settings" at bounding box center [673, 282] width 1248 height 19
click at [711, 279] on link "Settings" at bounding box center [711, 281] width 27 height 10
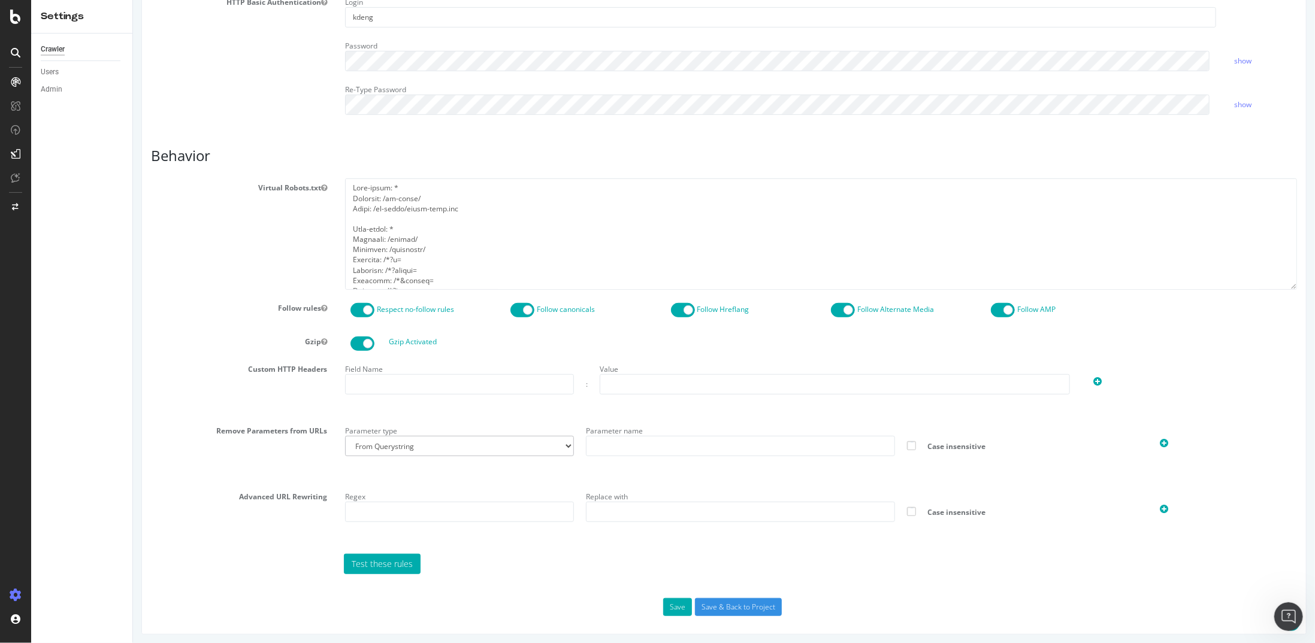
scroll to position [341, 0]
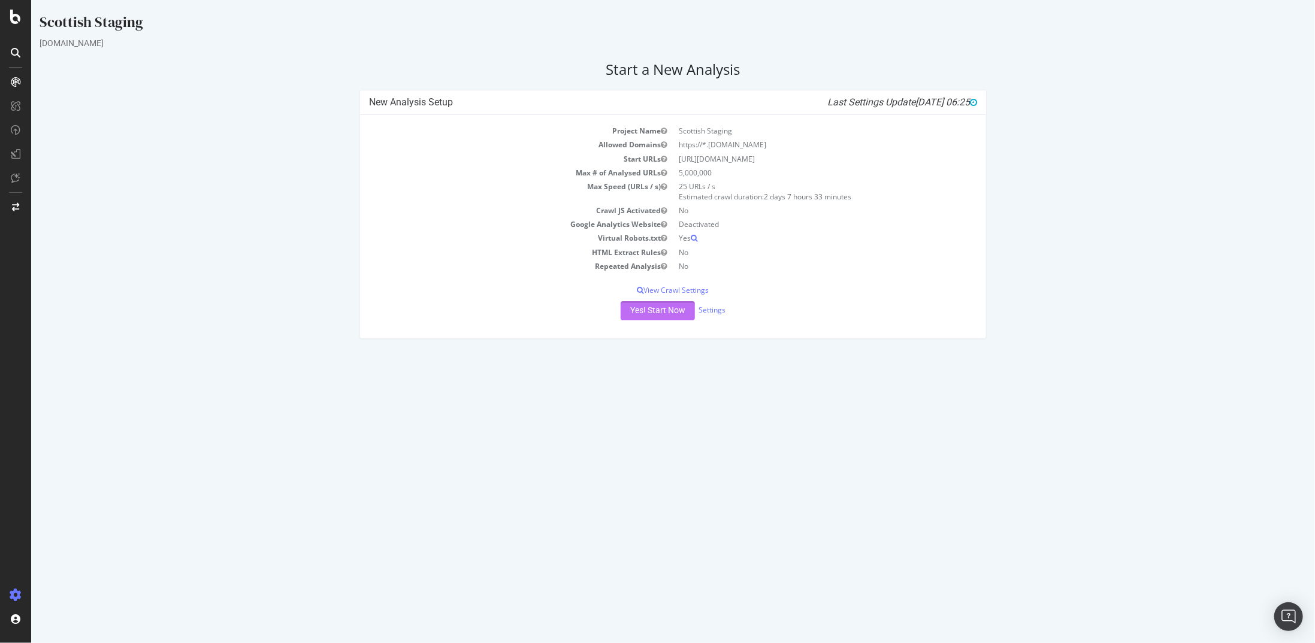
click at [673, 308] on button "Yes! Start Now" at bounding box center [657, 310] width 74 height 19
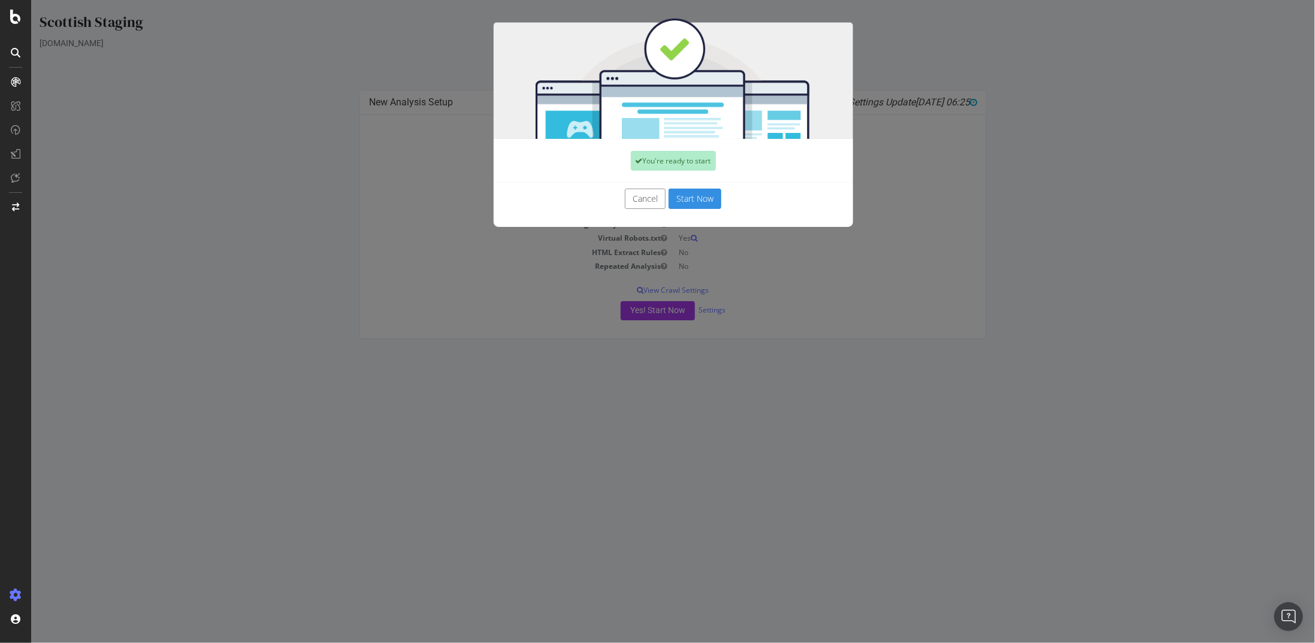
click at [688, 194] on button "Start Now" at bounding box center [694, 199] width 53 height 20
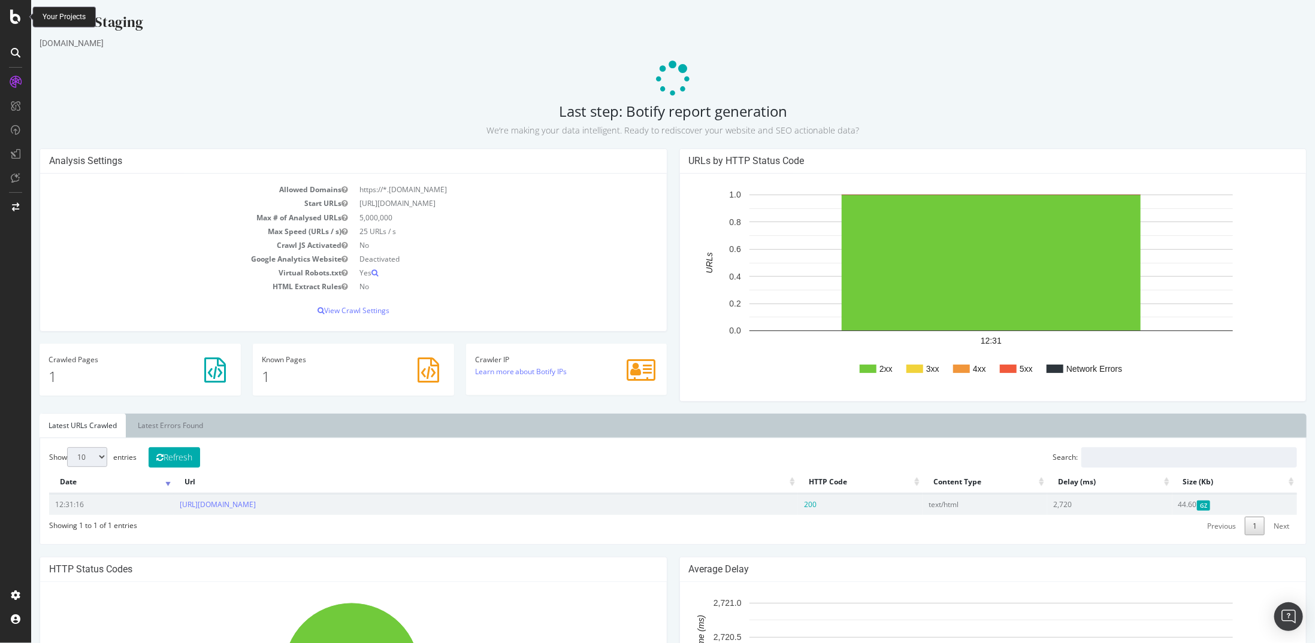
click at [22, 4] on div at bounding box center [15, 321] width 31 height 643
click at [20, 13] on icon at bounding box center [15, 17] width 11 height 14
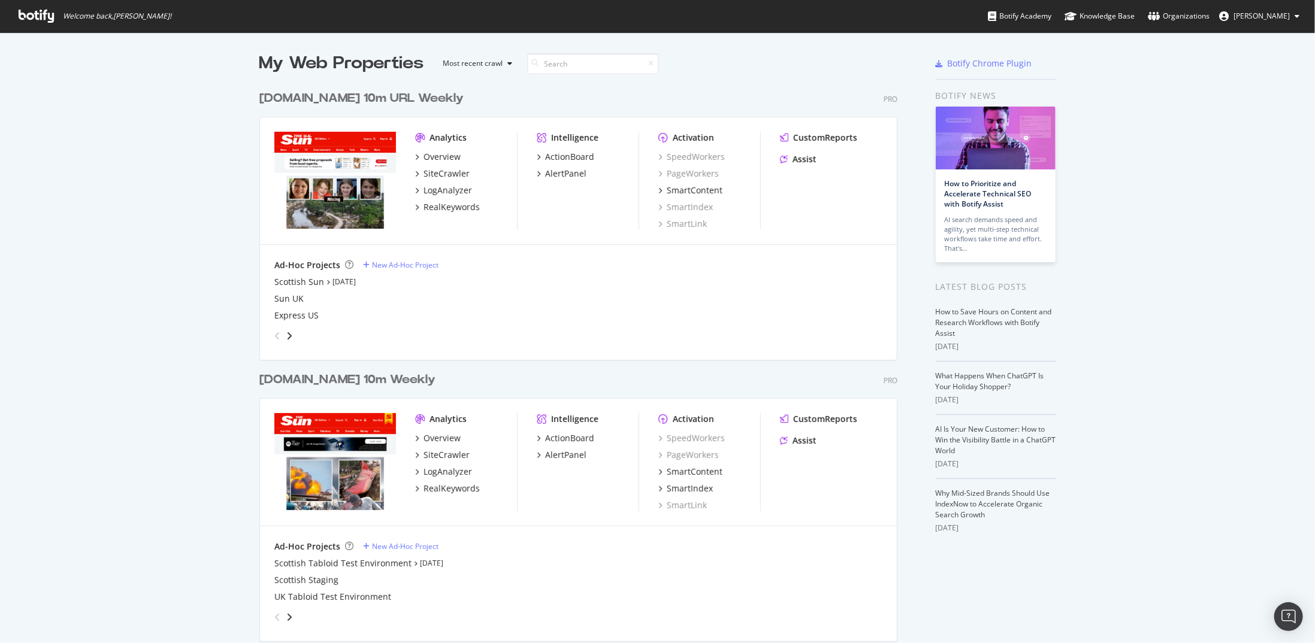
scroll to position [240, 0]
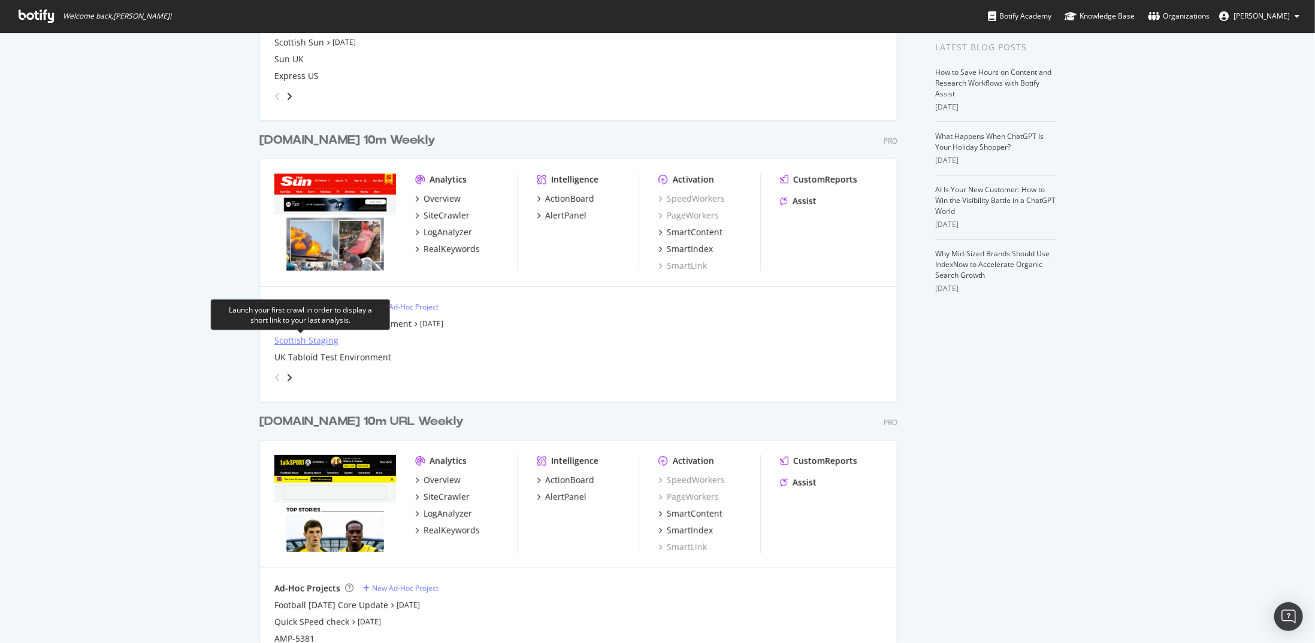
click at [279, 344] on div "Scottish Staging" at bounding box center [306, 341] width 64 height 12
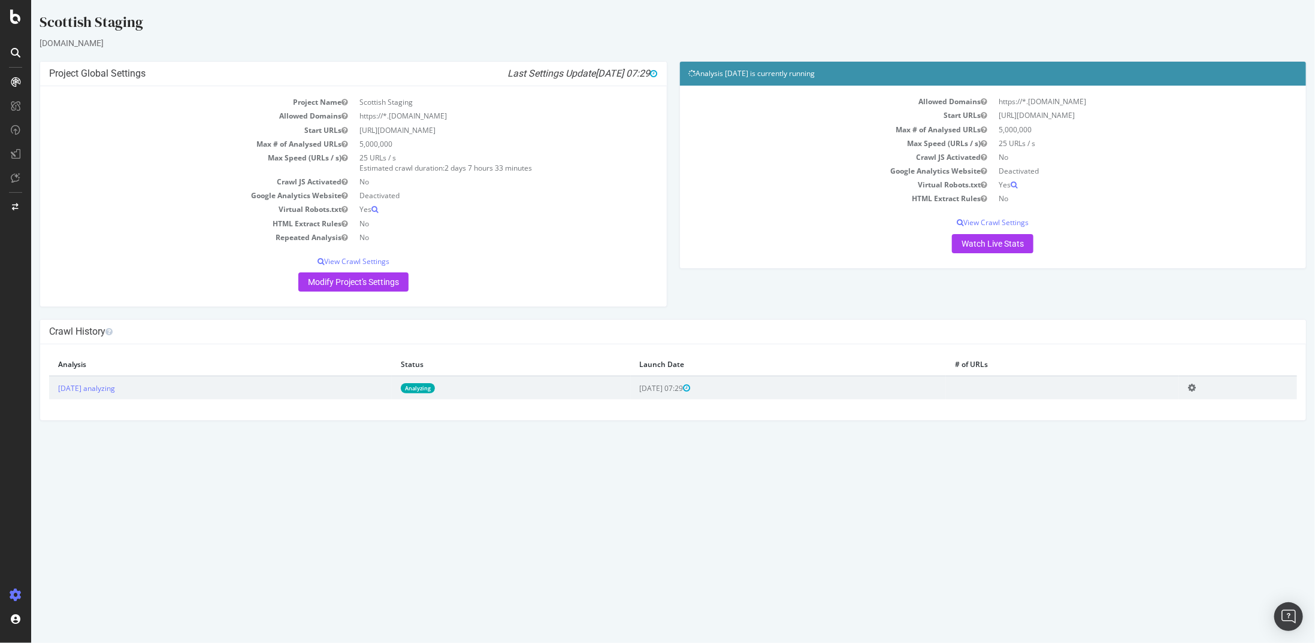
click at [1195, 385] on icon at bounding box center [1191, 387] width 8 height 9
click at [1174, 422] on link "Delete analysis" at bounding box center [1147, 423] width 96 height 16
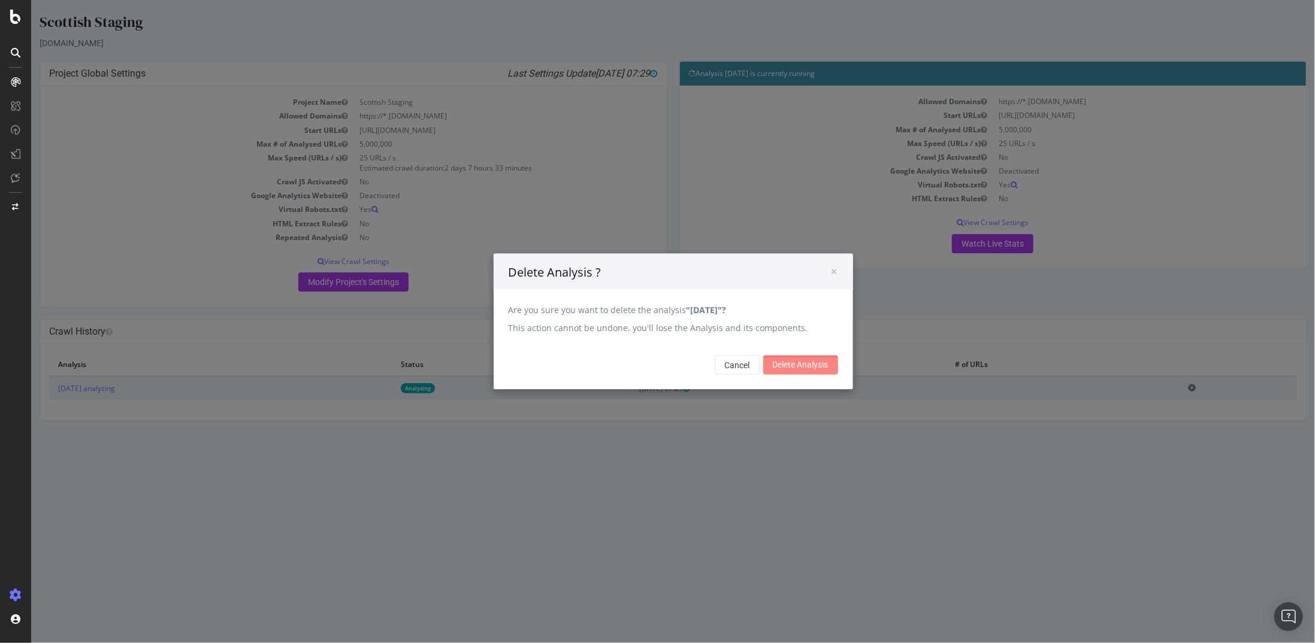
click at [800, 359] on input "Delete Analysis" at bounding box center [800, 365] width 75 height 19
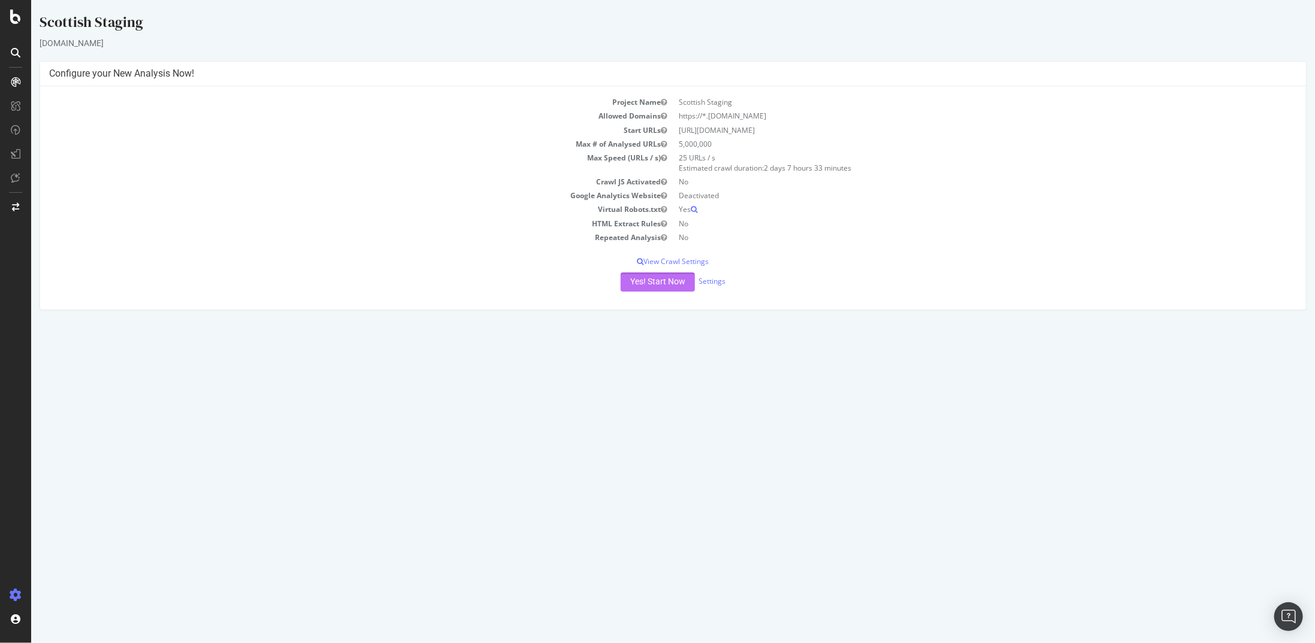
click at [639, 286] on button "Yes! Start Now" at bounding box center [657, 282] width 74 height 19
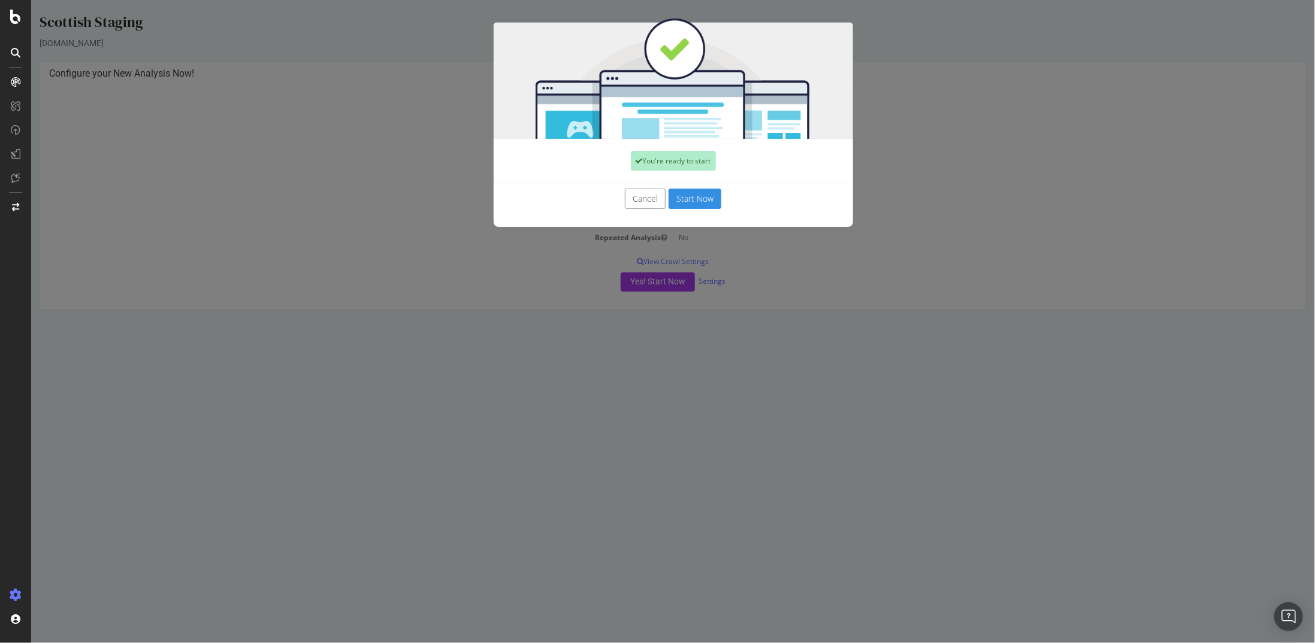
click at [686, 201] on button "Start Now" at bounding box center [694, 199] width 53 height 20
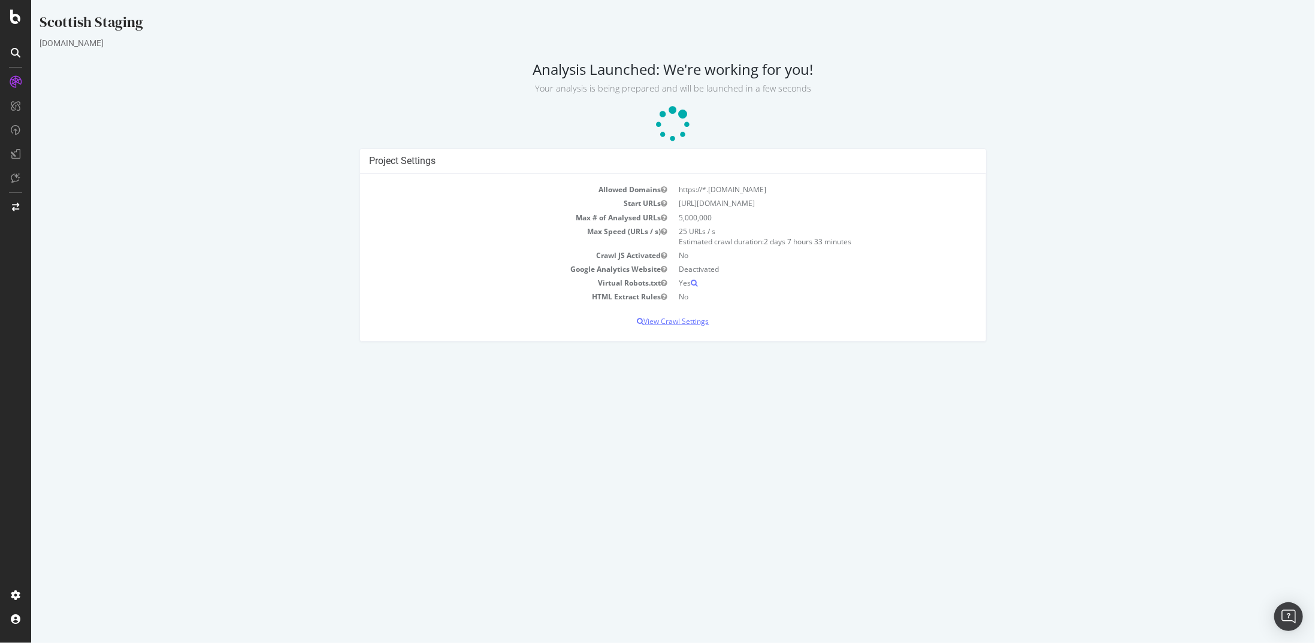
click at [676, 324] on p "View Crawl Settings" at bounding box center [672, 321] width 609 height 10
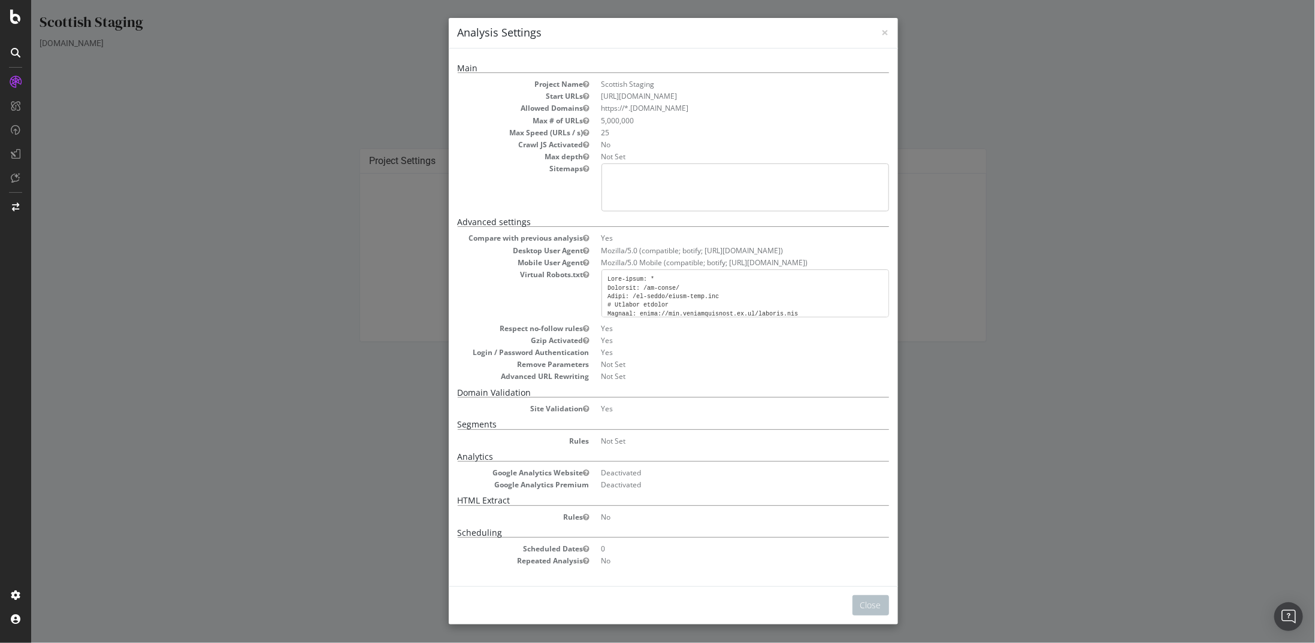
click at [388, 385] on div "× Close Analysis Settings Main Project Name Scottish Staging Start URLs https:/…" at bounding box center [673, 321] width 1284 height 643
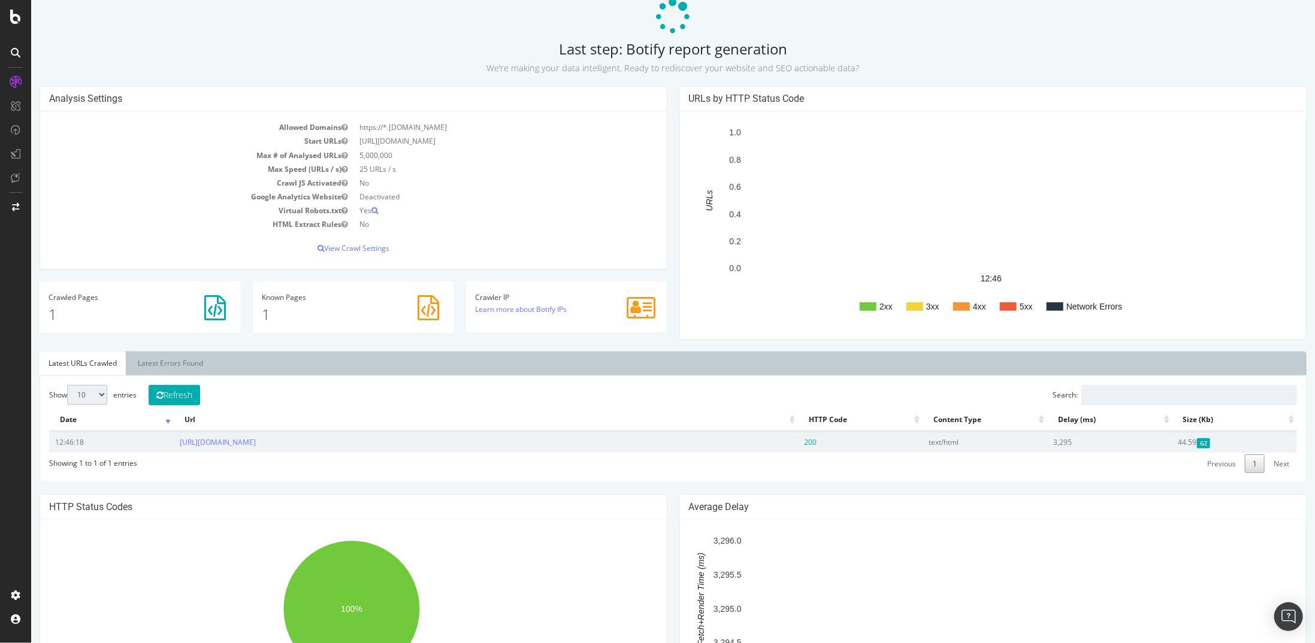
scroll to position [60, 0]
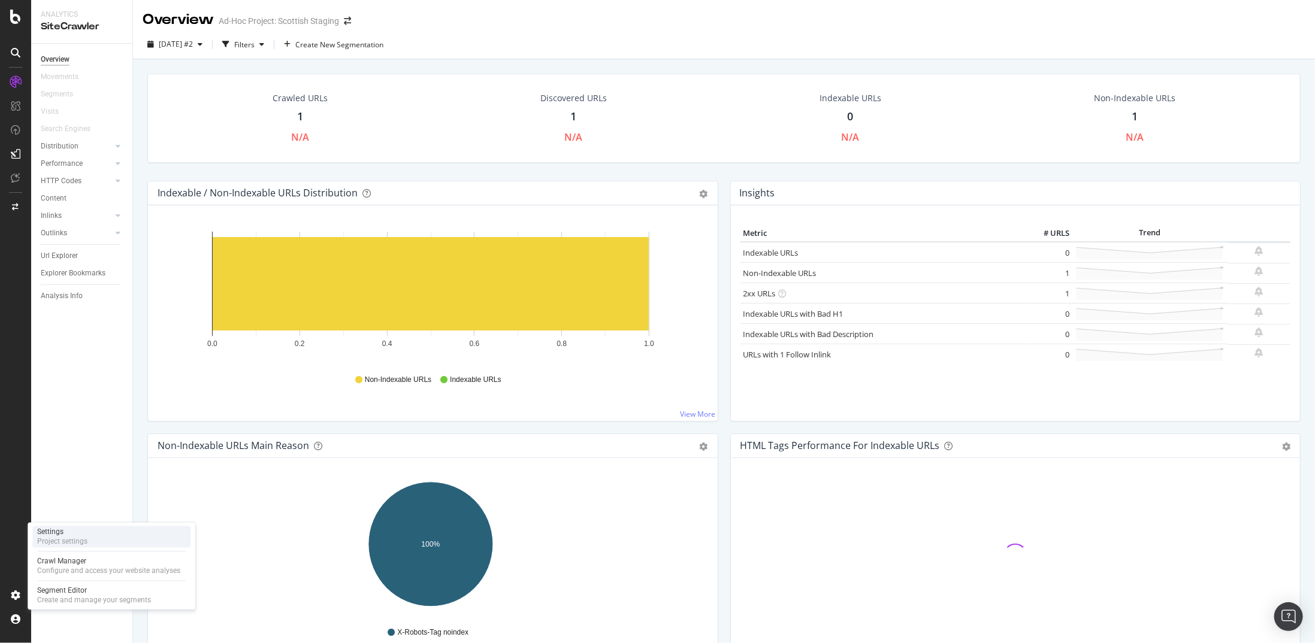
click at [70, 543] on div "Project settings" at bounding box center [62, 542] width 50 height 10
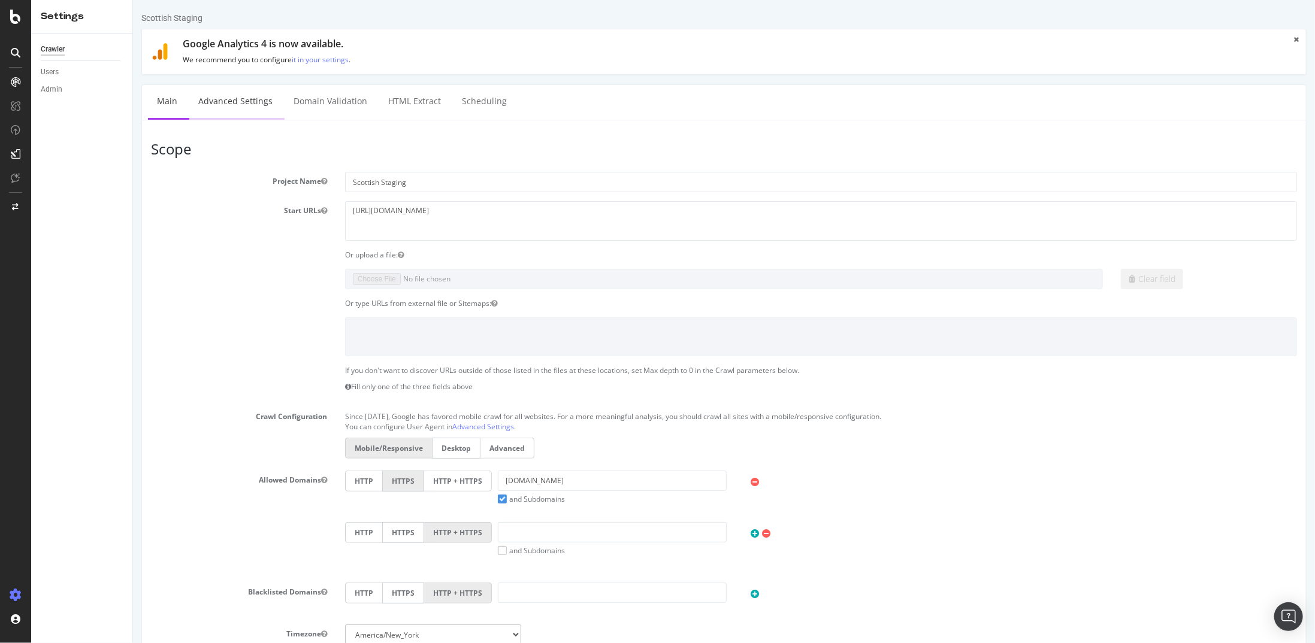
click at [252, 101] on link "Advanced Settings" at bounding box center [235, 101] width 92 height 33
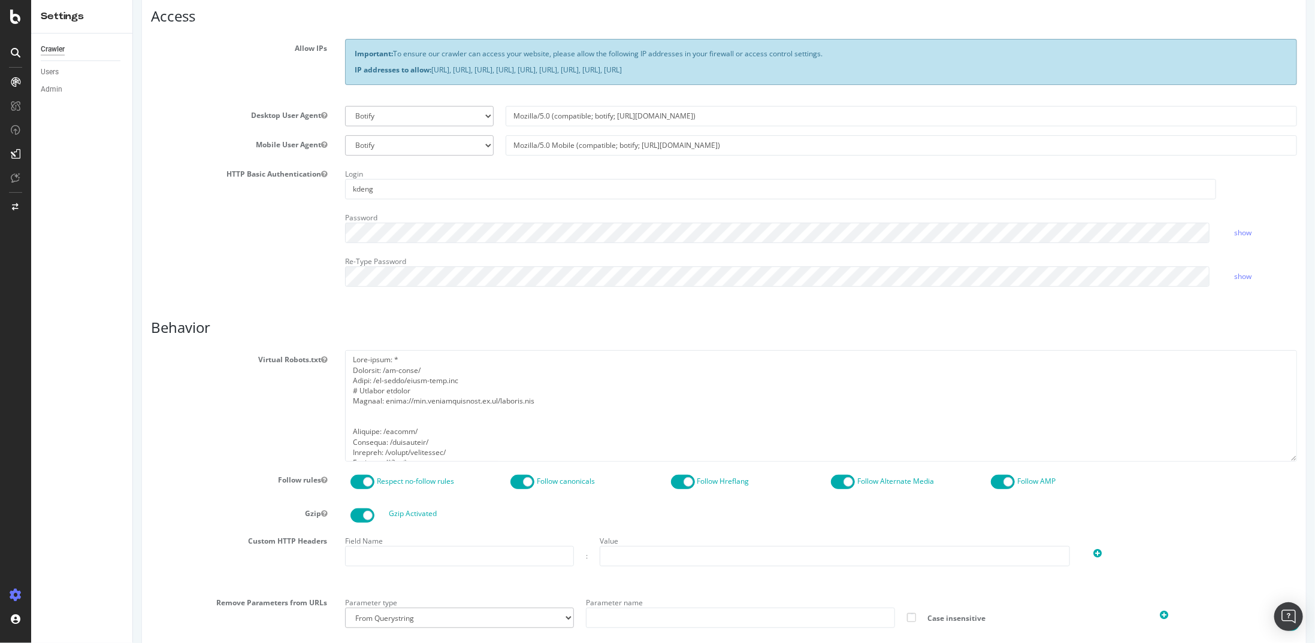
scroll to position [240, 0]
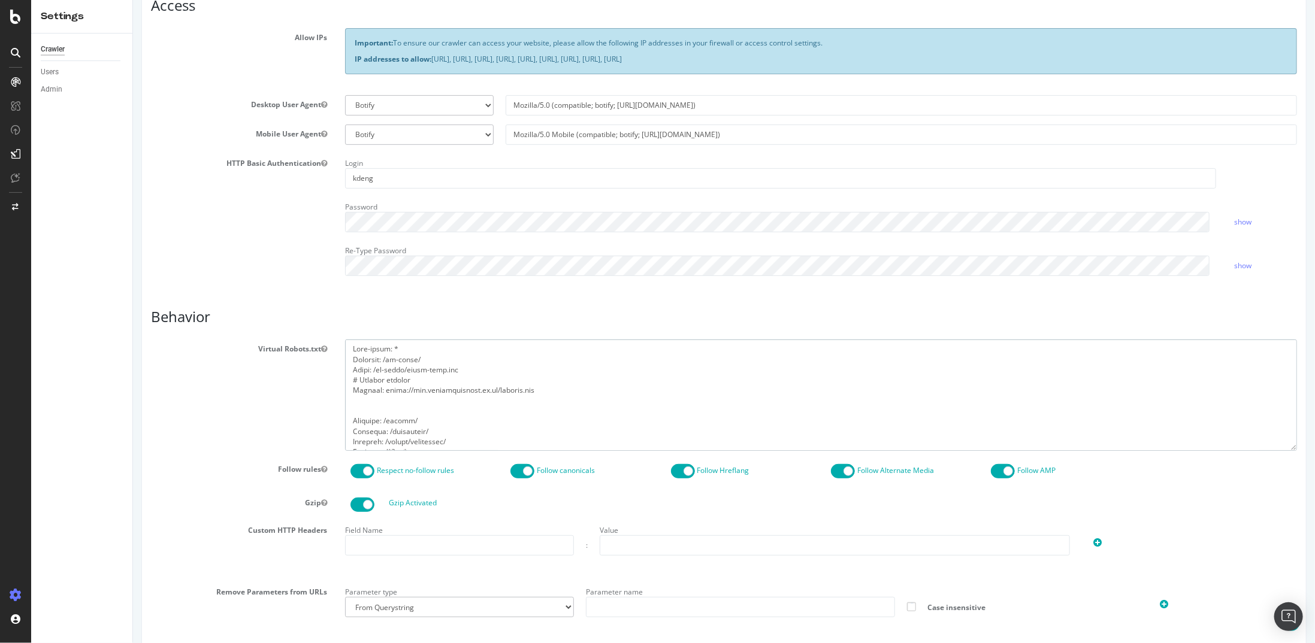
click at [424, 399] on textarea at bounding box center [820, 395] width 952 height 111
paste textarea
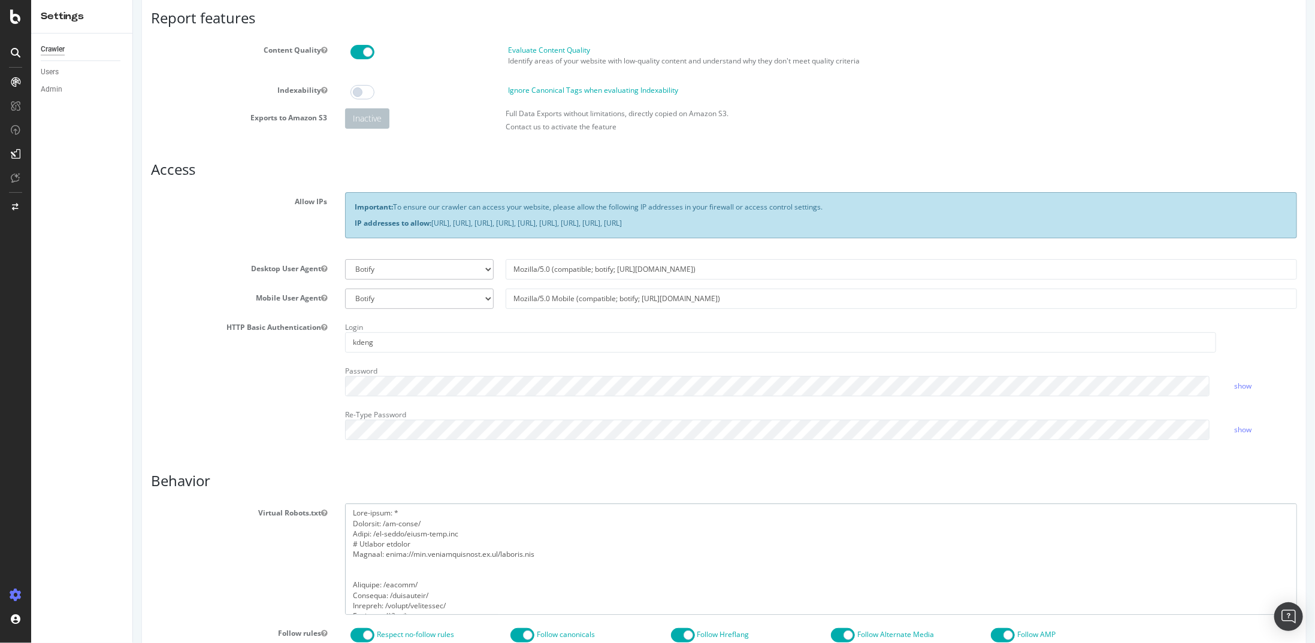
scroll to position [120, 0]
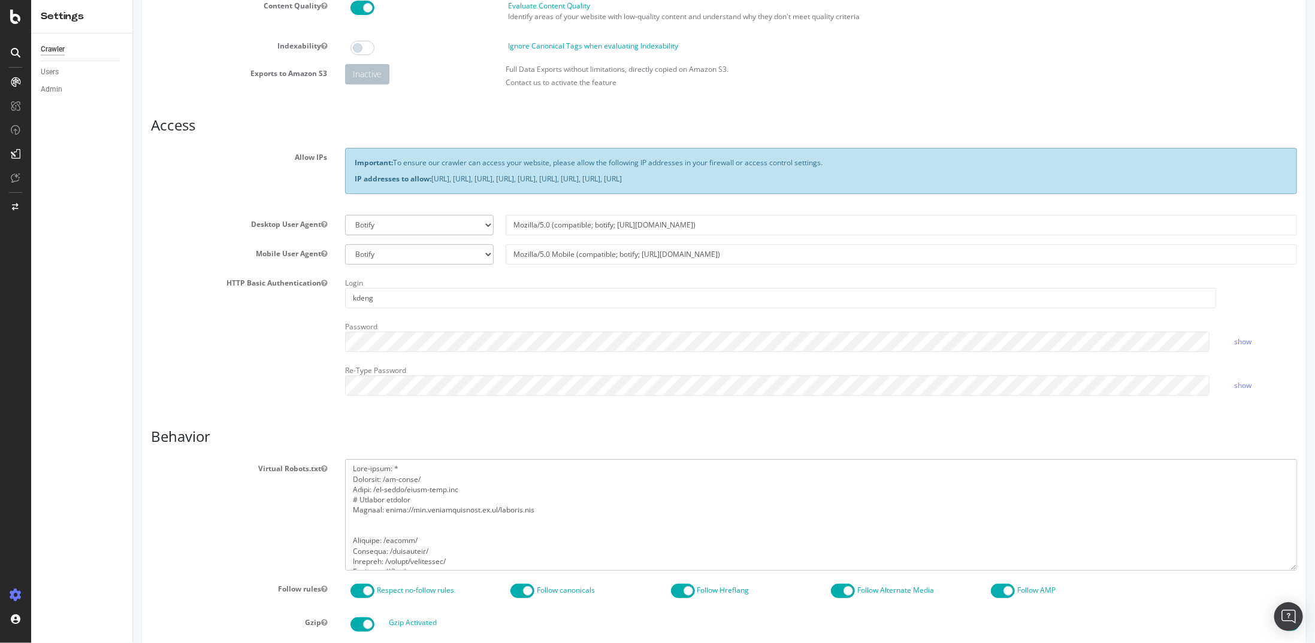
type textarea "User-agent: * Disallow: /wp-admin/ Allow: /wp-admin/admin-ajax.php # Sitemap ar…"
